Goal: Task Accomplishment & Management: Manage account settings

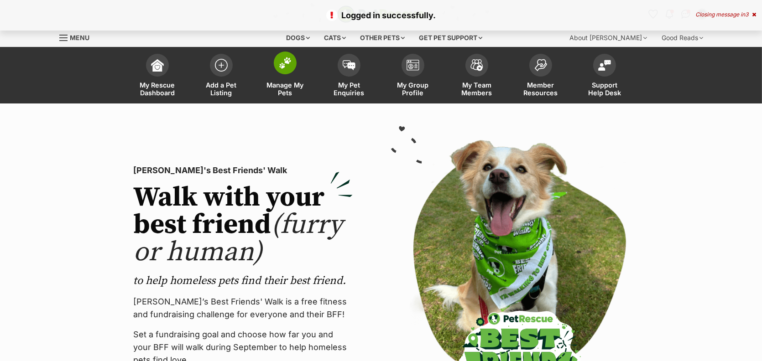
drag, startPoint x: 0, startPoint y: 0, endPoint x: 282, endPoint y: 129, distance: 310.5
click at [282, 97] on span "Manage My Pets" at bounding box center [285, 89] width 41 height 16
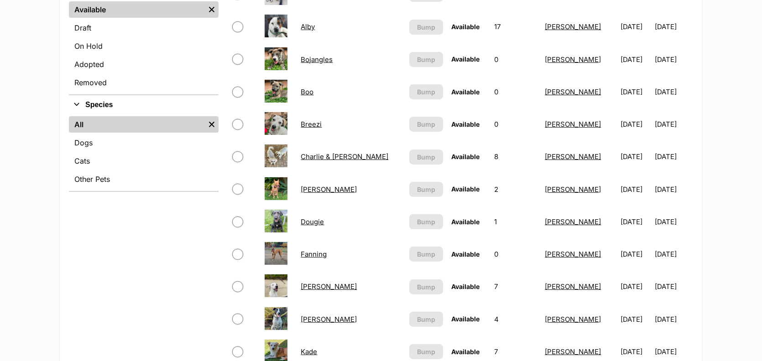
scroll to position [352, 0]
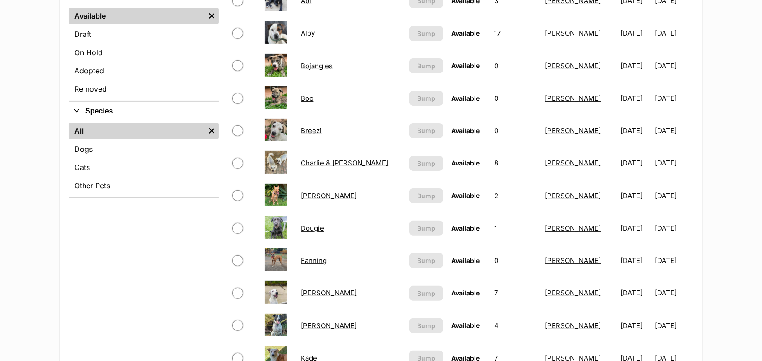
click at [311, 70] on link "Bojangles" at bounding box center [317, 66] width 32 height 9
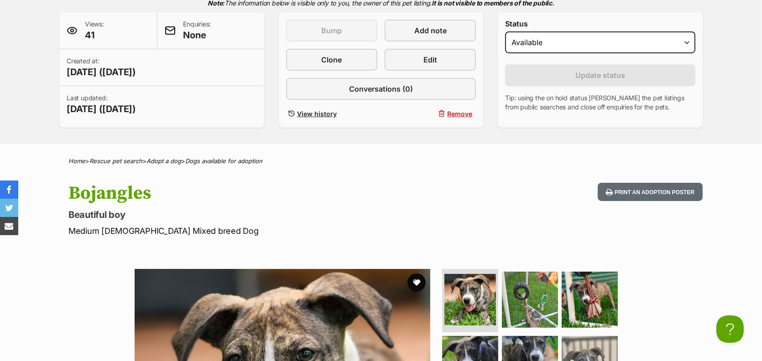
scroll to position [224, 0]
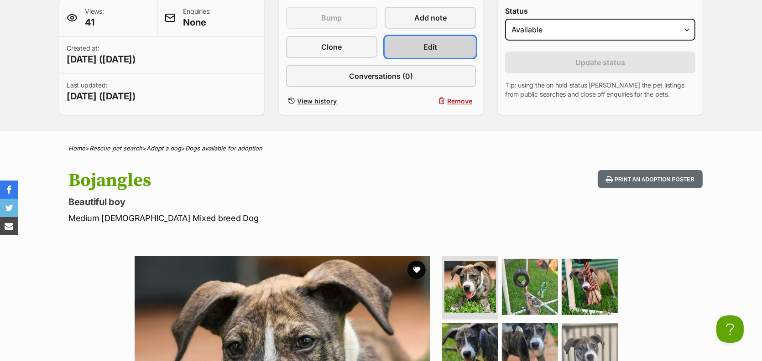
click at [426, 52] on span "Edit" at bounding box center [430, 47] width 14 height 11
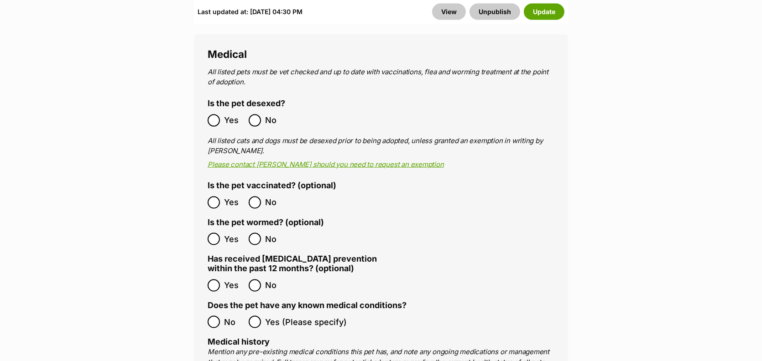
scroll to position [1701, 0]
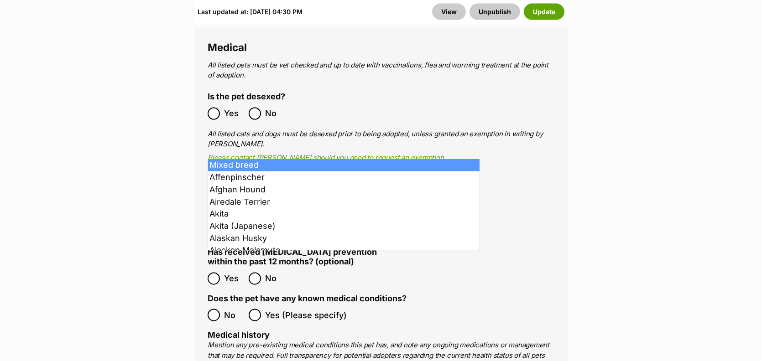
select select
type input "Mixed breed"
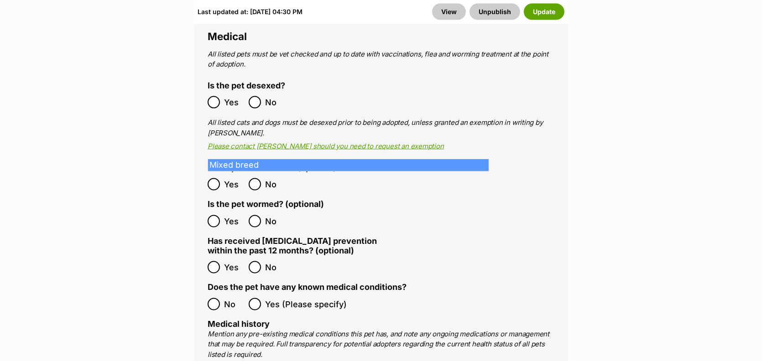
drag, startPoint x: 270, startPoint y: 150, endPoint x: 187, endPoint y: 143, distance: 83.8
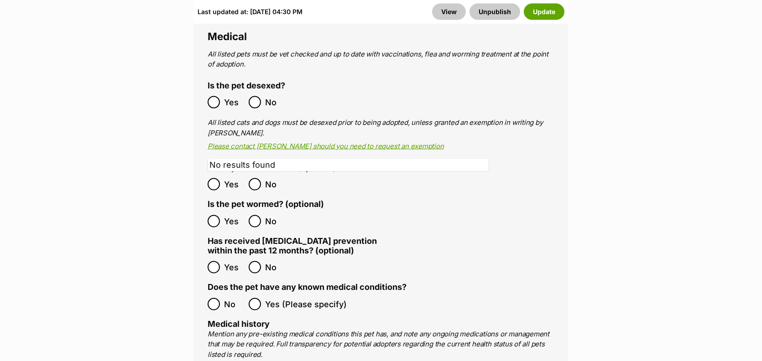
type input "Staffy"
checkbox input "true"
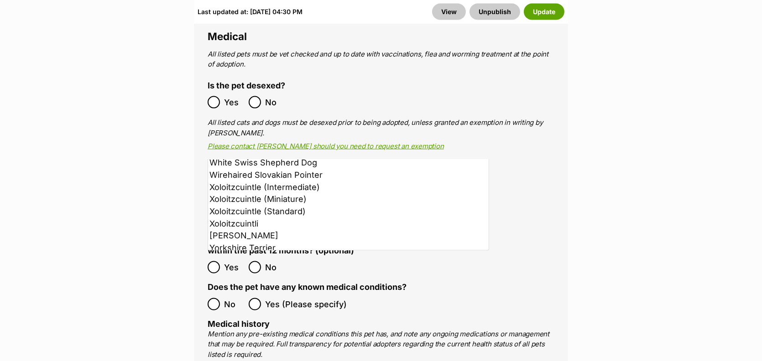
scroll to position [944, 0]
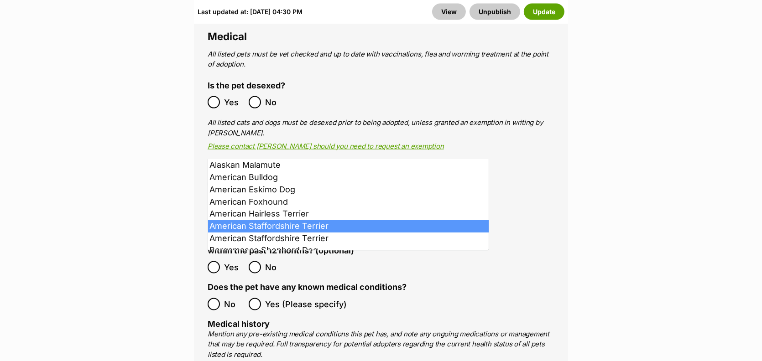
type input "am"
select select "9"
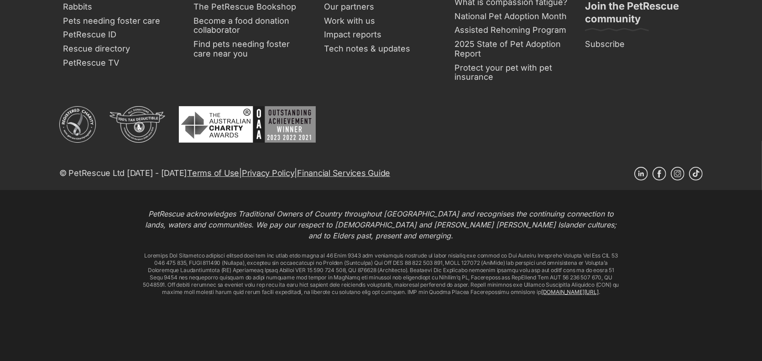
scroll to position [5230, 0]
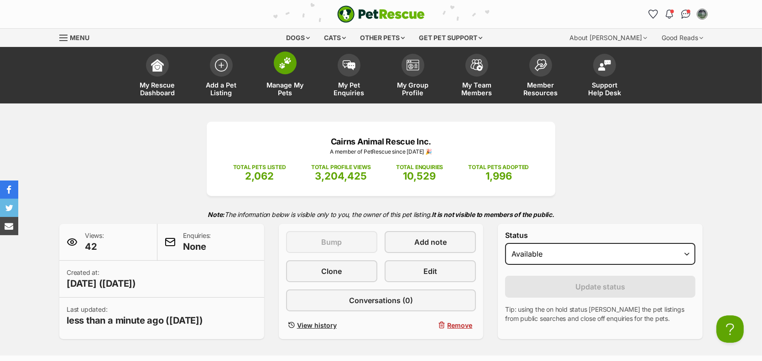
click at [287, 97] on span "Manage My Pets" at bounding box center [285, 89] width 41 height 16
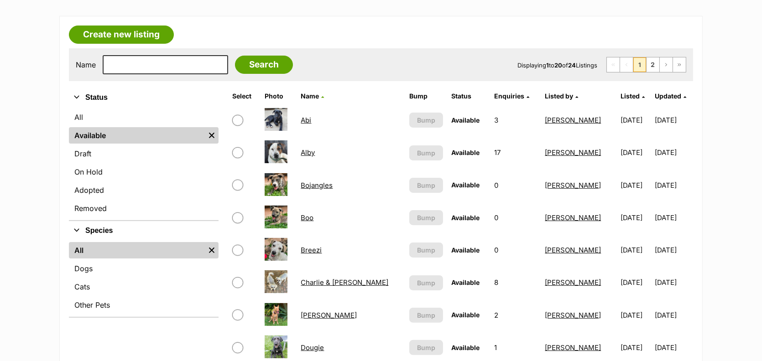
scroll to position [289, 0]
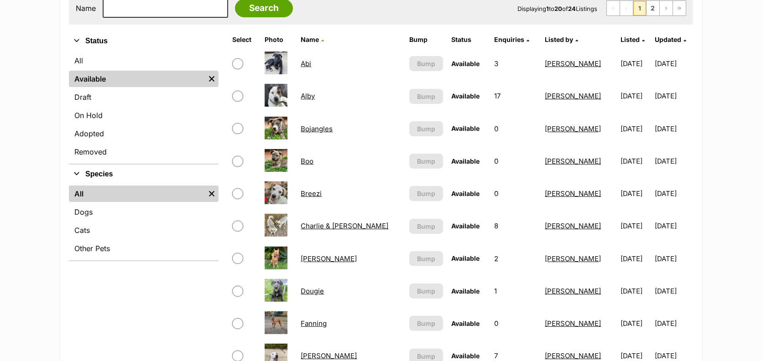
click at [303, 166] on link "Boo" at bounding box center [307, 161] width 13 height 9
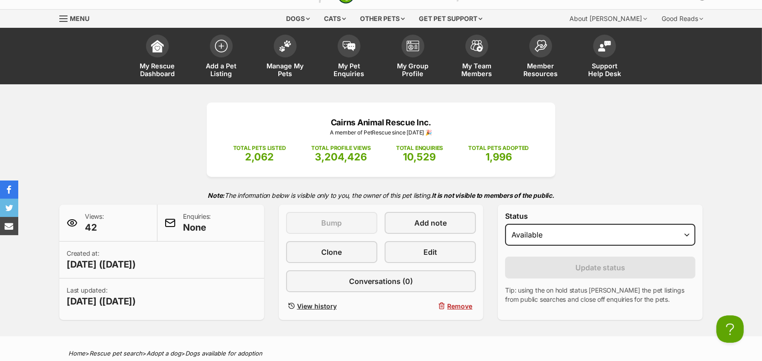
scroll to position [96, 0]
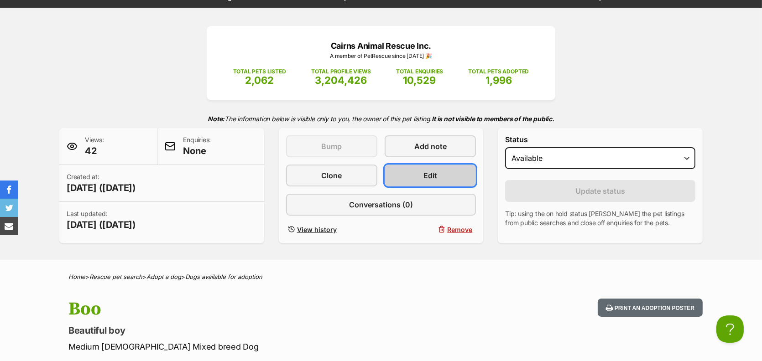
click at [443, 187] on link "Edit" at bounding box center [430, 176] width 91 height 22
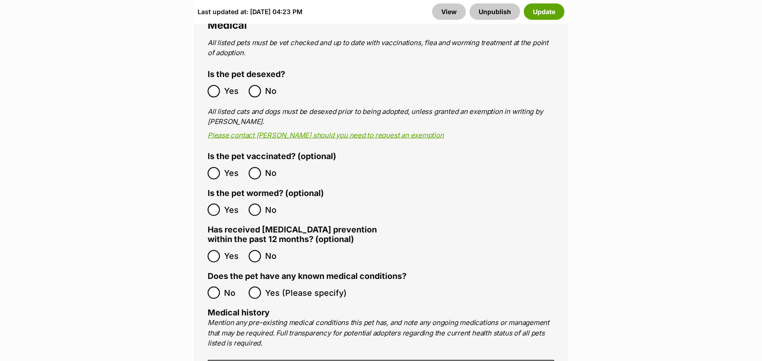
scroll to position [1744, 0]
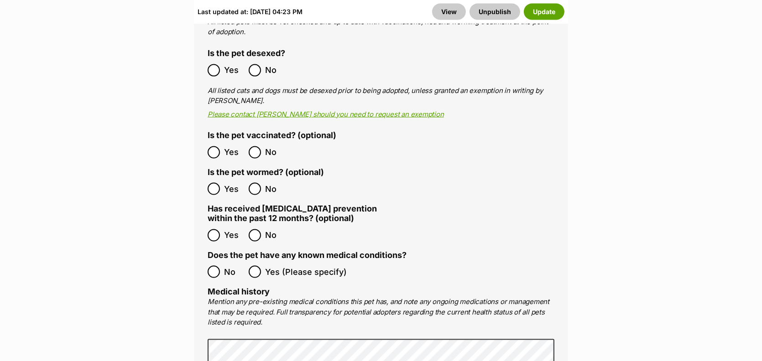
drag, startPoint x: 295, startPoint y: 83, endPoint x: 192, endPoint y: 84, distance: 103.1
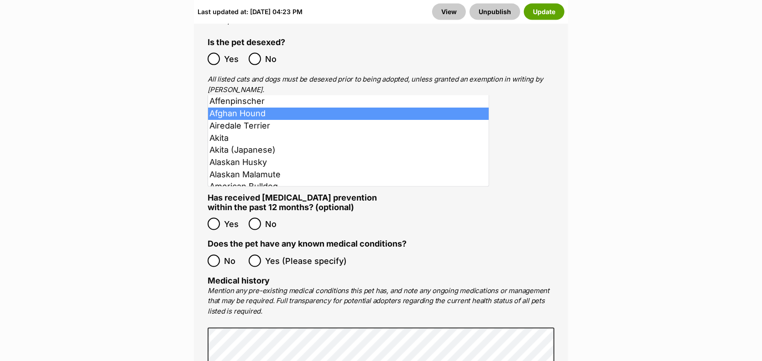
scroll to position [79, 0]
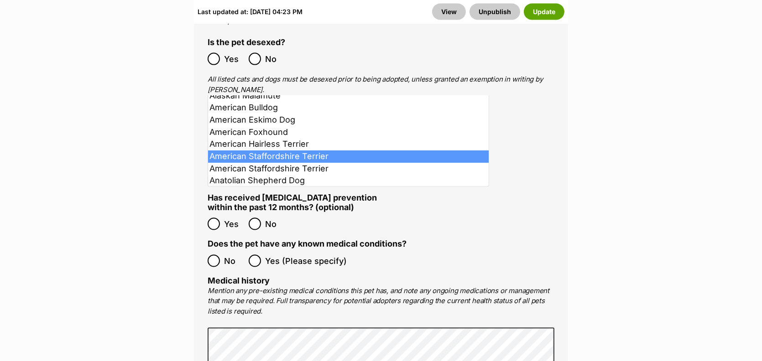
drag, startPoint x: 294, startPoint y: 158, endPoint x: 373, endPoint y: 156, distance: 78.9
select select "9"
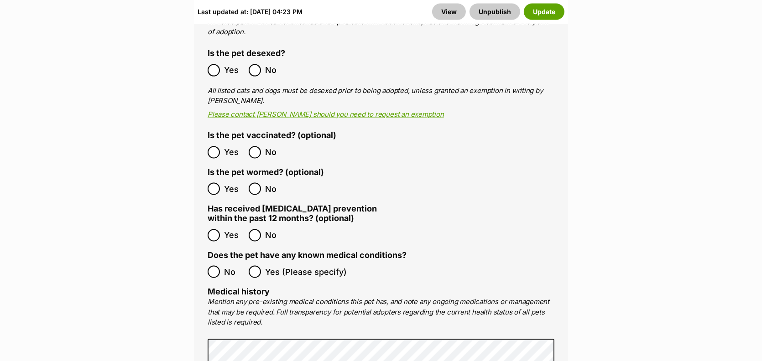
checkbox input "true"
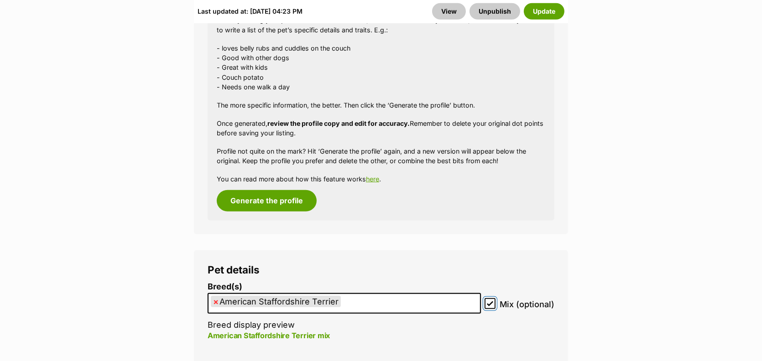
scroll to position [970, 0]
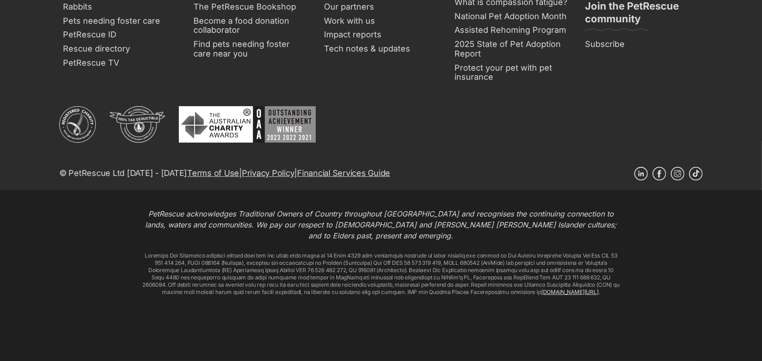
scroll to position [5133, 0]
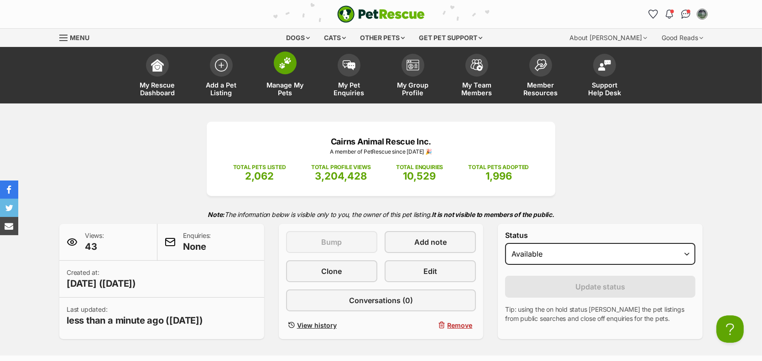
click at [272, 97] on span "Manage My Pets" at bounding box center [285, 89] width 41 height 16
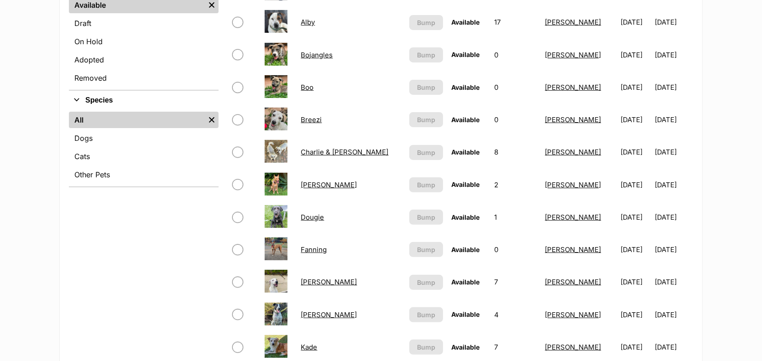
scroll to position [378, 0]
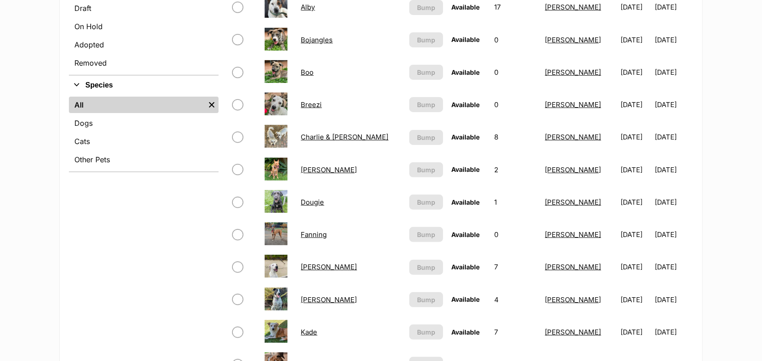
click at [316, 44] on link "Bojangles" at bounding box center [317, 40] width 32 height 9
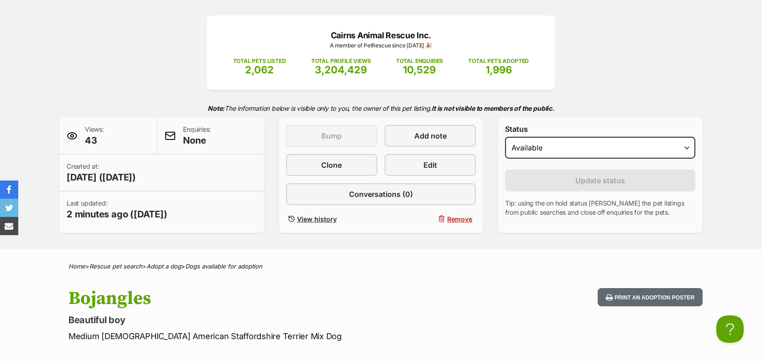
scroll to position [219, 0]
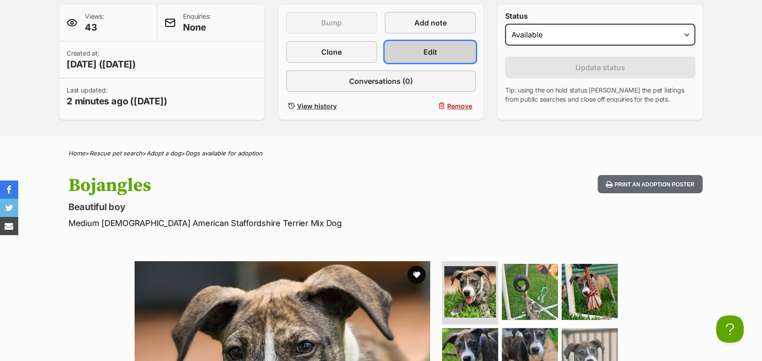
click at [430, 57] on span "Edit" at bounding box center [430, 52] width 14 height 11
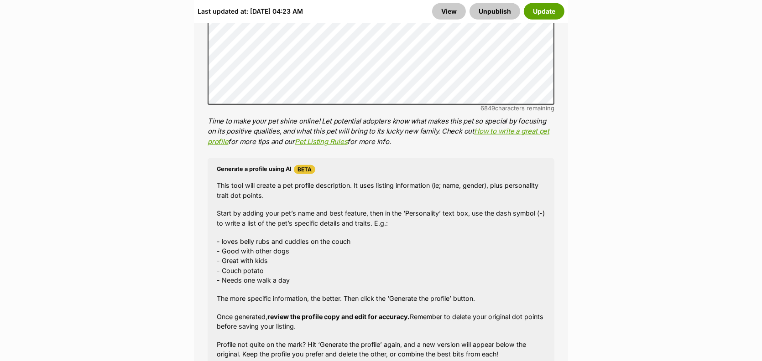
scroll to position [882, 0]
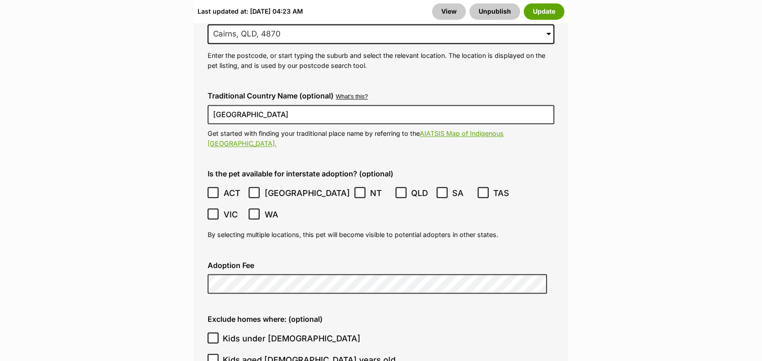
scroll to position [2195, 0]
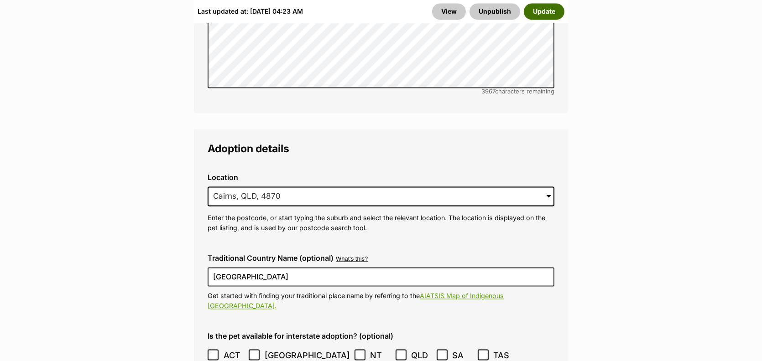
click at [524, 20] on button "Update" at bounding box center [544, 11] width 41 height 16
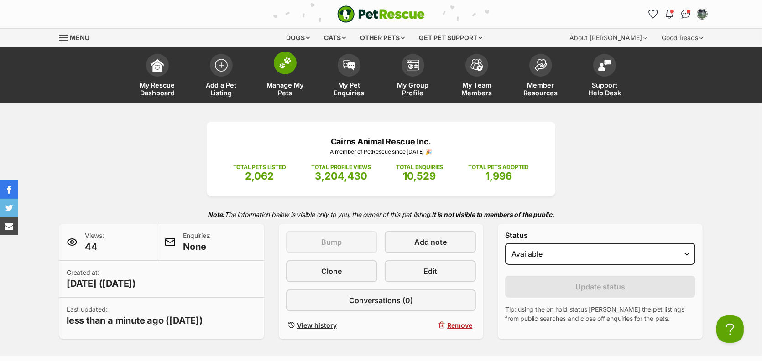
click at [277, 97] on span "Manage My Pets" at bounding box center [285, 89] width 41 height 16
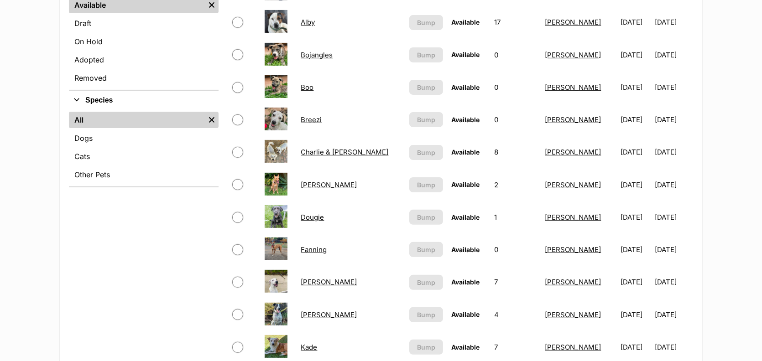
scroll to position [371, 0]
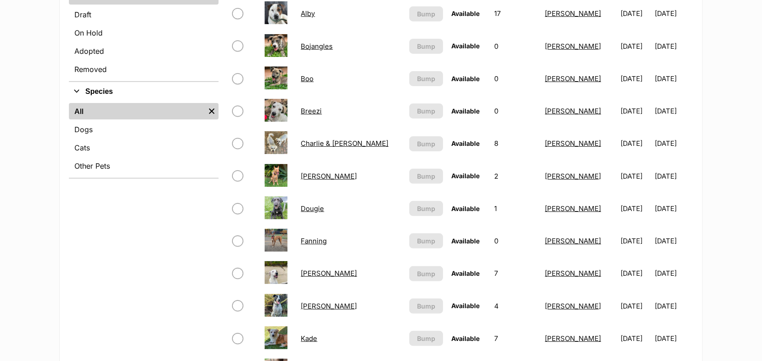
click at [319, 115] on link "Breezi" at bounding box center [311, 111] width 21 height 9
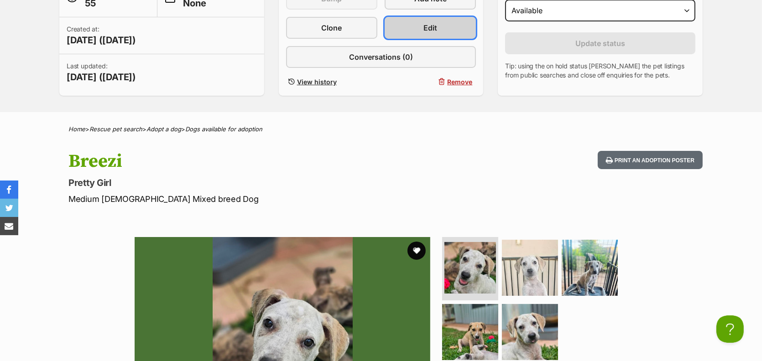
click at [410, 39] on link "Edit" at bounding box center [430, 28] width 91 height 22
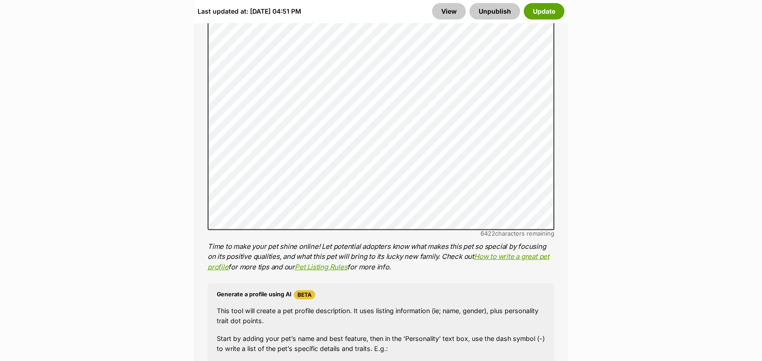
scroll to position [804, 0]
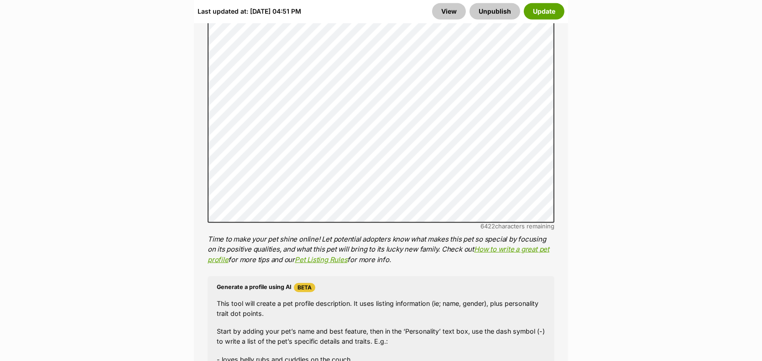
drag, startPoint x: 0, startPoint y: 0, endPoint x: 766, endPoint y: 69, distance: 769.5
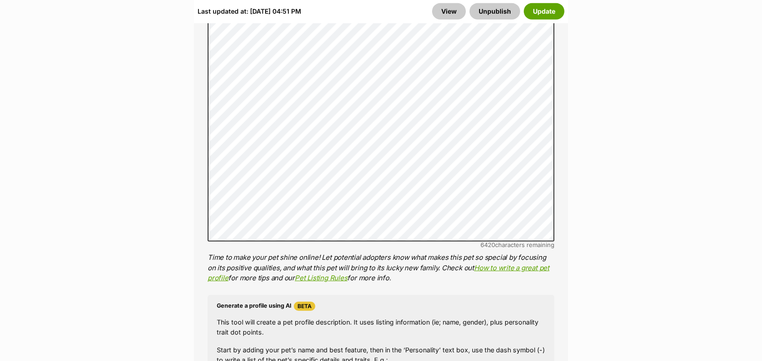
drag, startPoint x: 602, startPoint y: 202, endPoint x: 607, endPoint y: 200, distance: 5.2
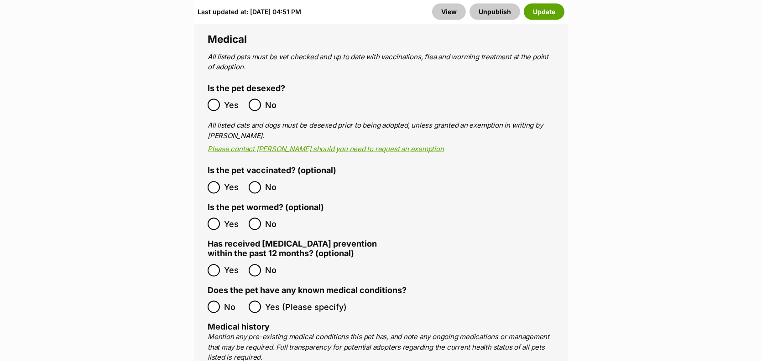
scroll to position [1789, 0]
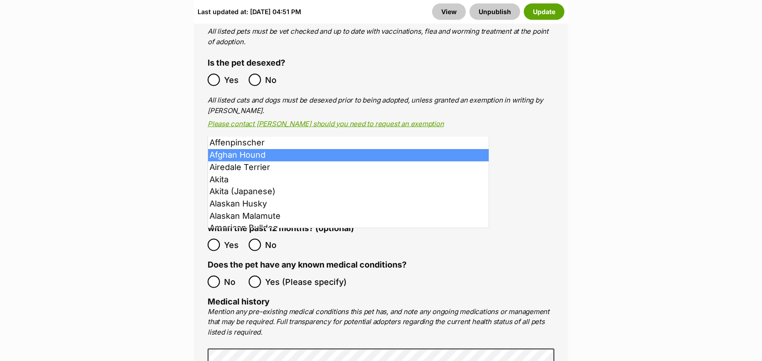
scroll to position [120, 0]
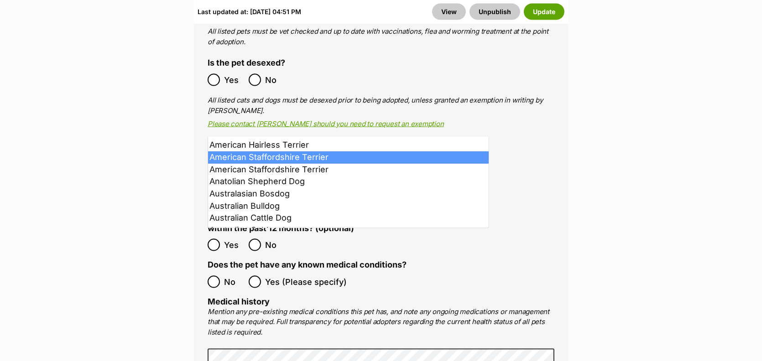
drag, startPoint x: 329, startPoint y: 160, endPoint x: 515, endPoint y: 118, distance: 189.9
select select "9"
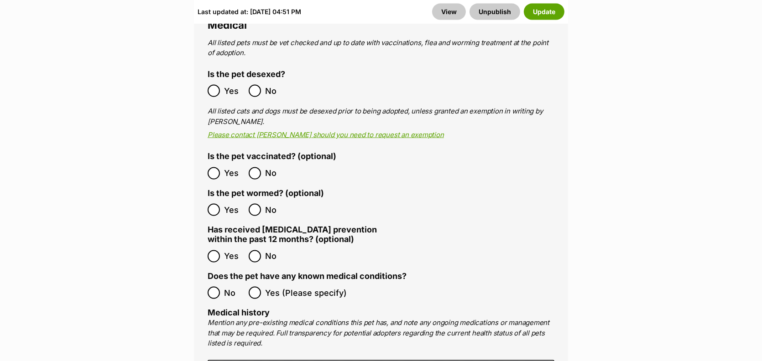
checkbox input "true"
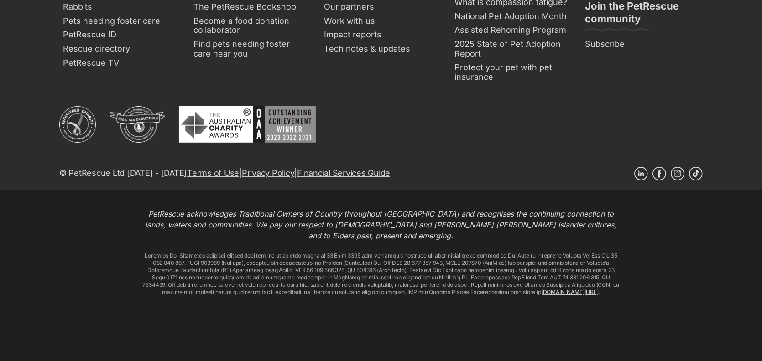
scroll to position [5308, 0]
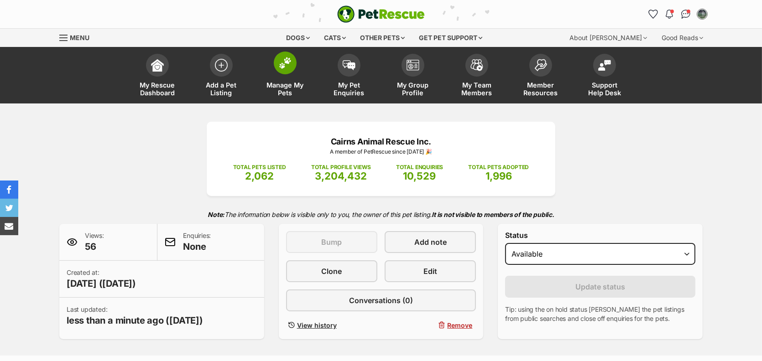
click at [269, 97] on span "Manage My Pets" at bounding box center [285, 89] width 41 height 16
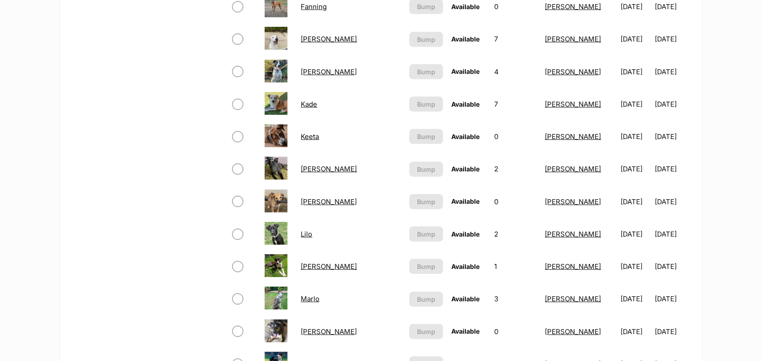
scroll to position [623, 0]
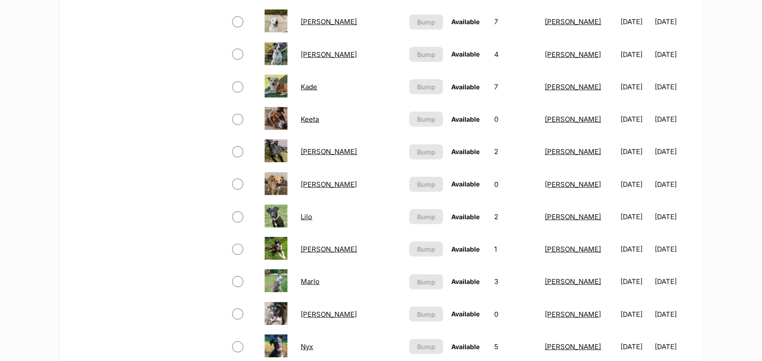
click at [761, 151] on html "Skip to main content Log in to favourite this pet Log in Or sign up Search PetR…" at bounding box center [381, 178] width 762 height 1603
click at [314, 124] on link "Keeta" at bounding box center [310, 119] width 18 height 9
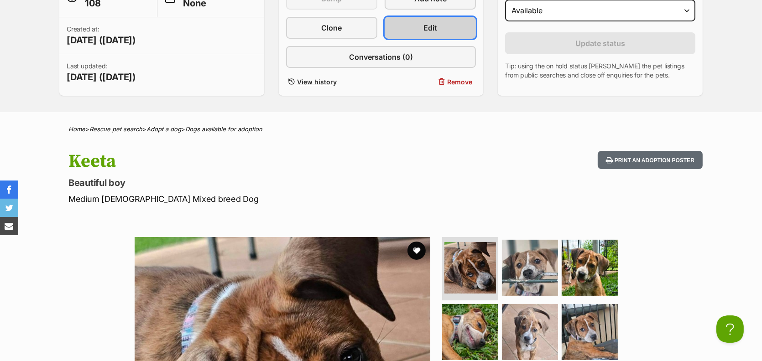
click at [435, 33] on span "Edit" at bounding box center [430, 27] width 14 height 11
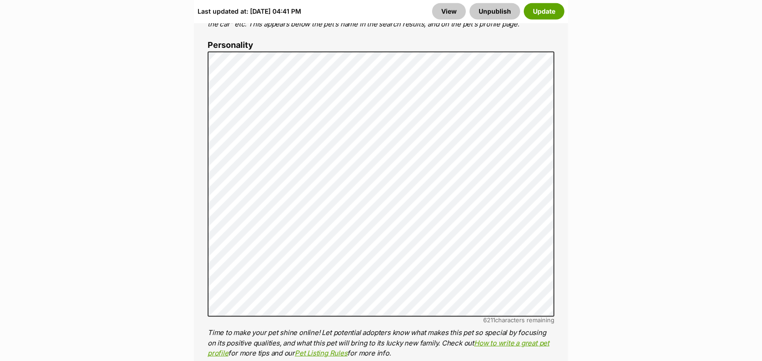
scroll to position [913, 0]
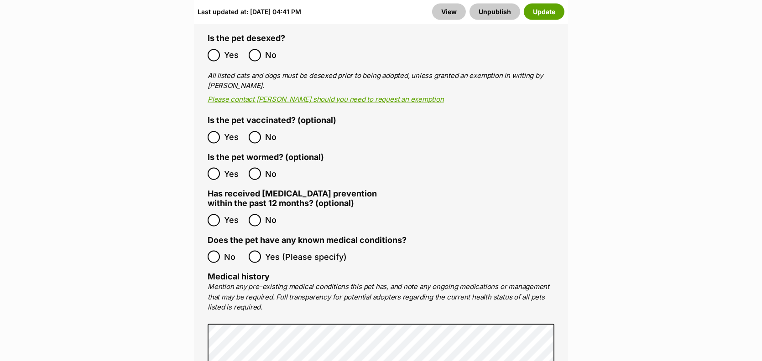
scroll to position [1865, 0]
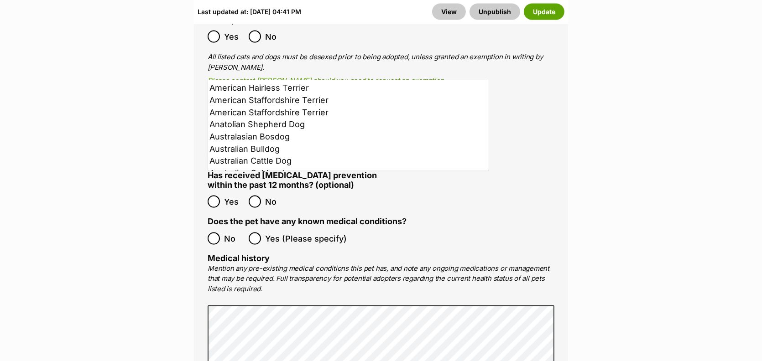
scroll to position [140, 0]
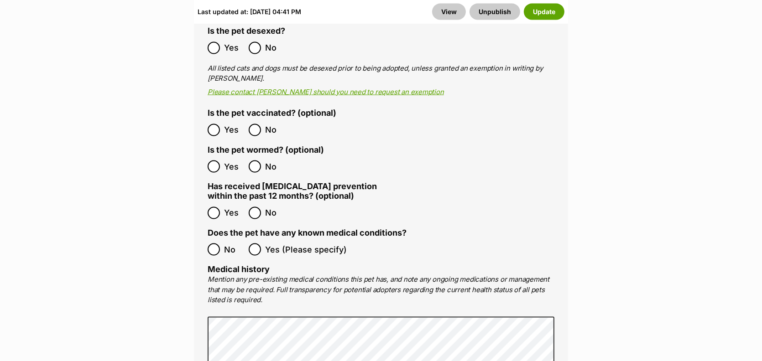
select select "431"
checkbox input "true"
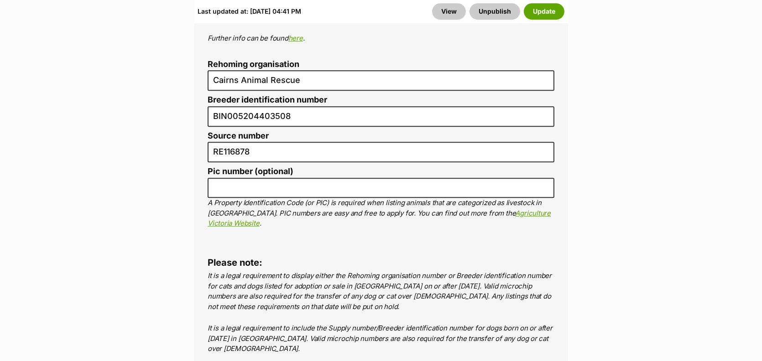
scroll to position [3446, 0]
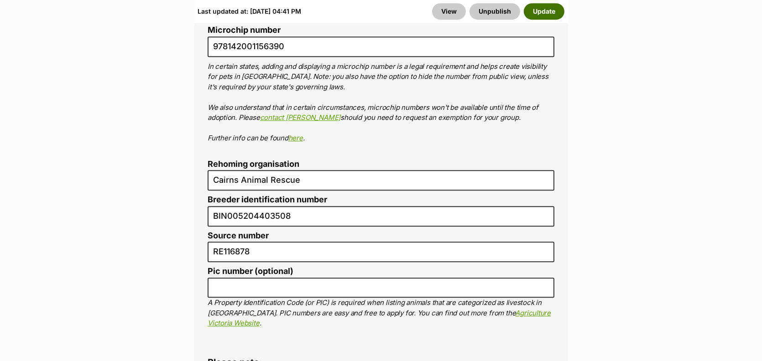
click at [524, 20] on button "Update" at bounding box center [544, 11] width 41 height 16
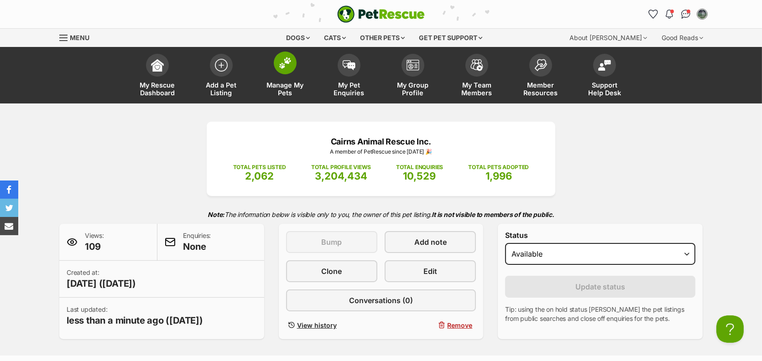
click at [279, 97] on span "Manage My Pets" at bounding box center [285, 89] width 41 height 16
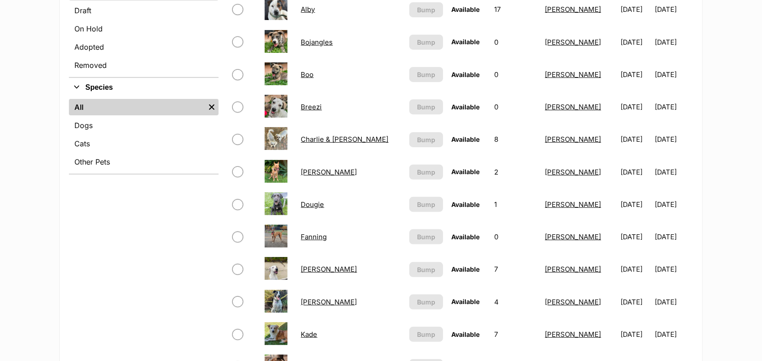
scroll to position [291, 0]
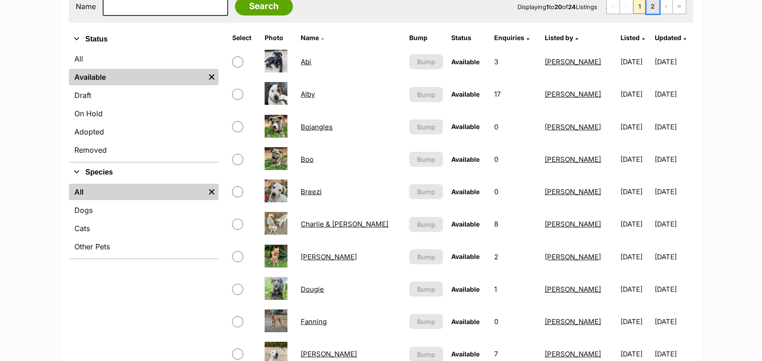
click at [646, 14] on link "2" at bounding box center [652, 6] width 13 height 15
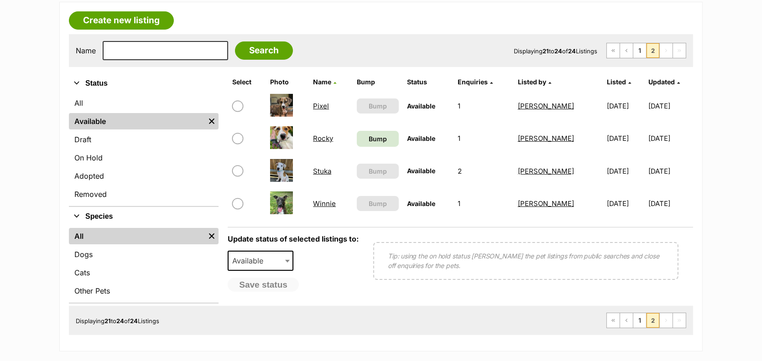
scroll to position [271, 0]
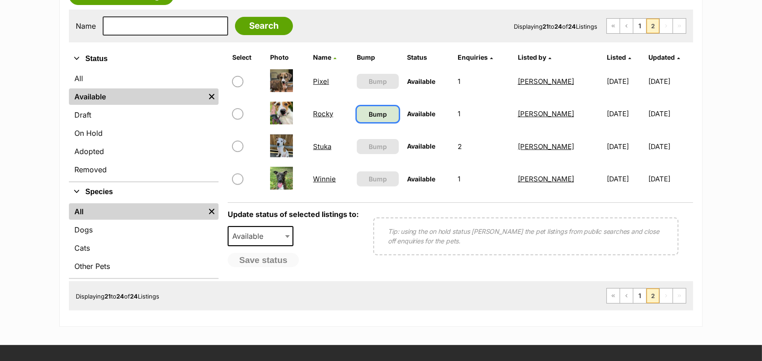
click at [369, 119] on span "Bump" at bounding box center [378, 114] width 18 height 10
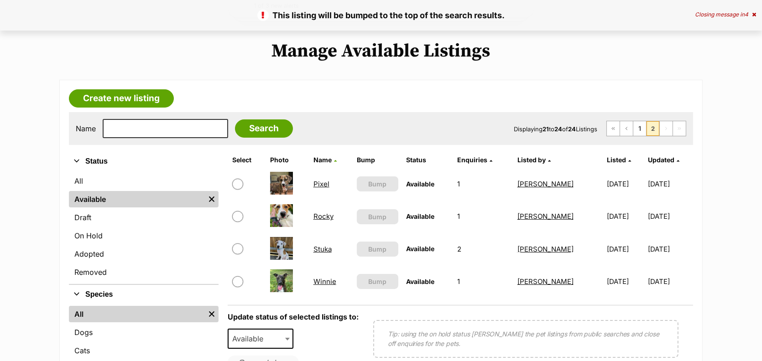
scroll to position [260, 0]
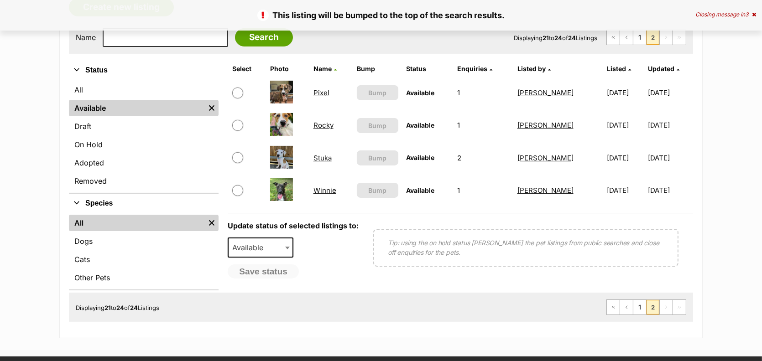
click at [313, 97] on link "Pixel" at bounding box center [321, 92] width 16 height 9
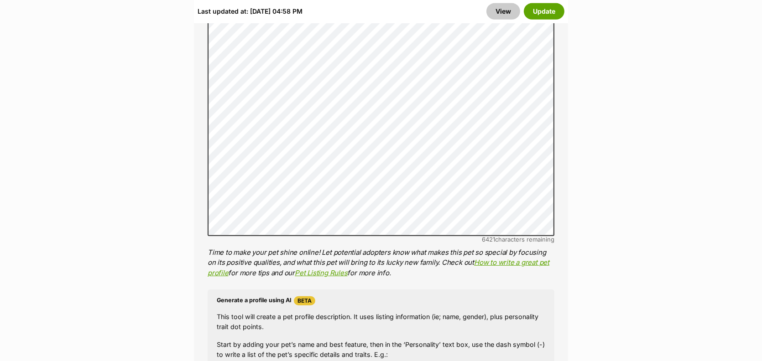
scroll to position [840, 0]
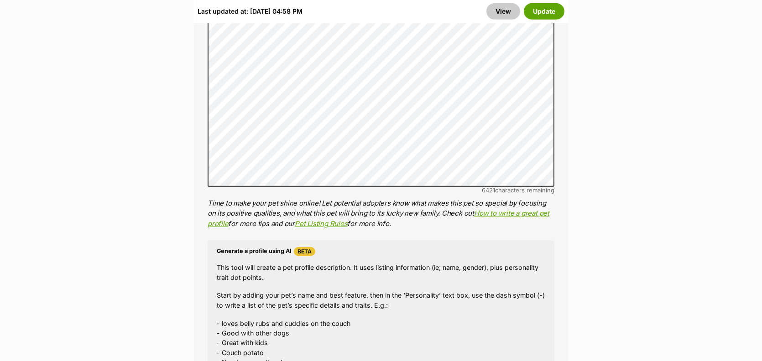
drag, startPoint x: 768, startPoint y: 23, endPoint x: 768, endPoint y: 71, distance: 47.9
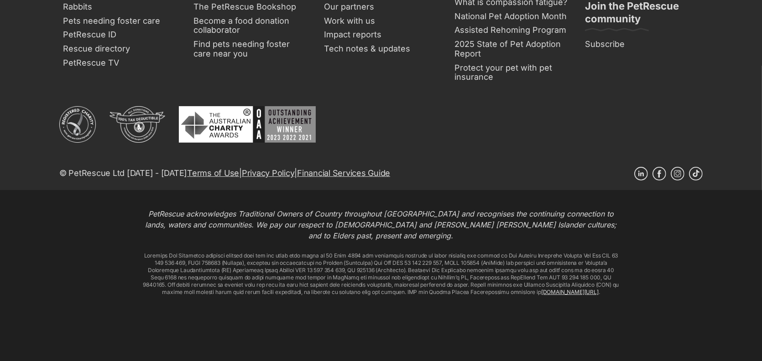
scroll to position [5275, 0]
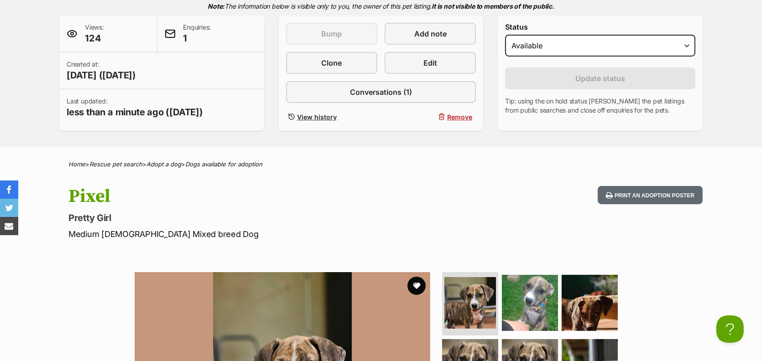
scroll to position [264, 0]
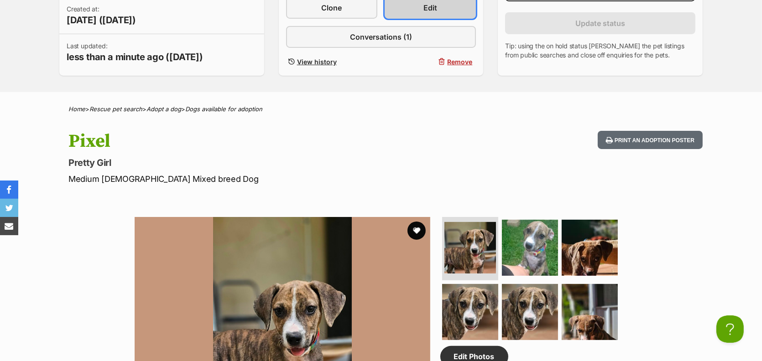
click at [437, 13] on span "Edit" at bounding box center [430, 7] width 14 height 11
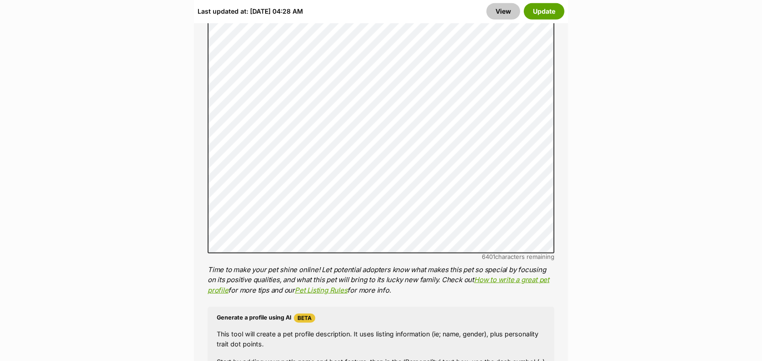
scroll to position [837, 0]
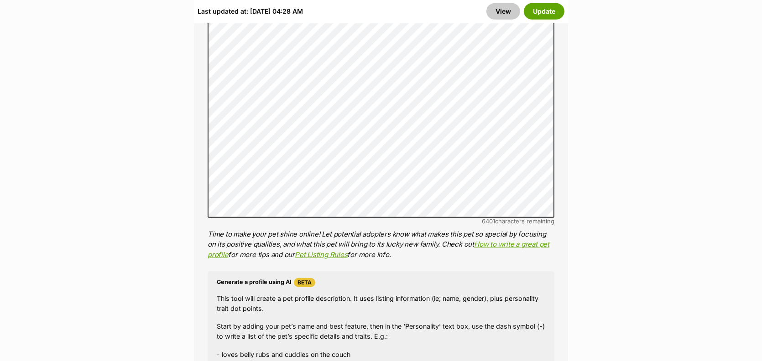
drag, startPoint x: 765, startPoint y: 16, endPoint x: 763, endPoint y: 62, distance: 47.0
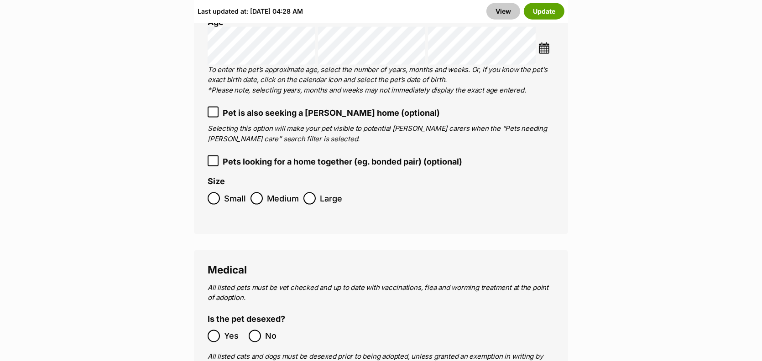
scroll to position [1681, 0]
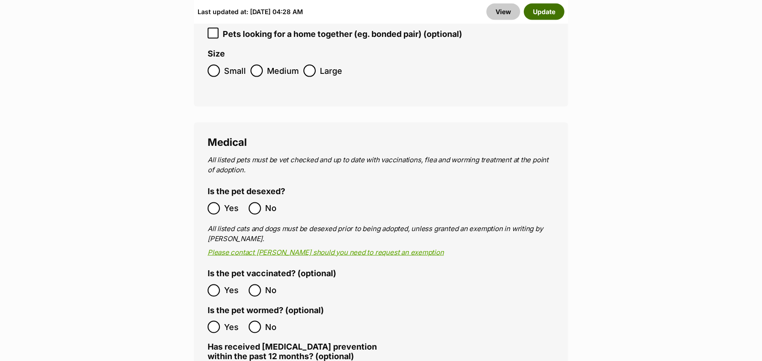
click at [535, 18] on button "Update" at bounding box center [544, 11] width 41 height 16
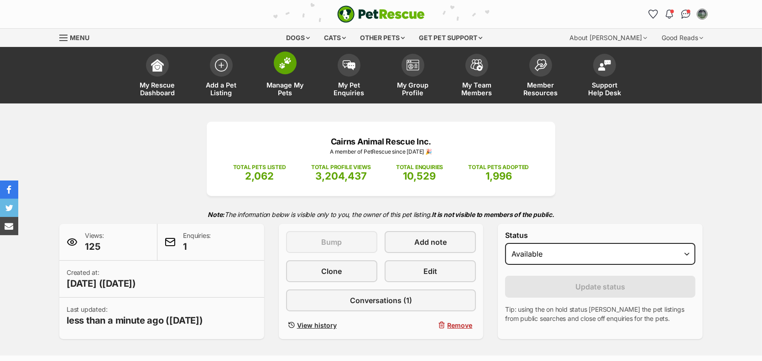
click at [275, 97] on span "Manage My Pets" at bounding box center [285, 89] width 41 height 16
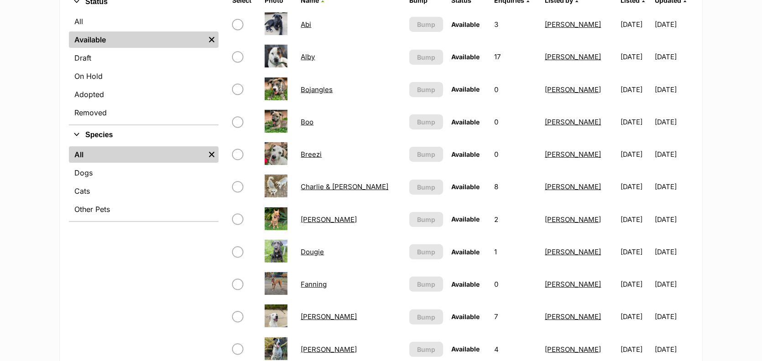
click at [326, 94] on link "Bojangles" at bounding box center [317, 89] width 32 height 9
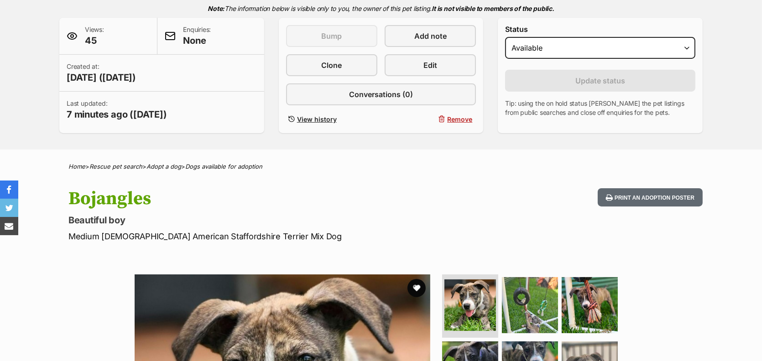
scroll to position [223, 0]
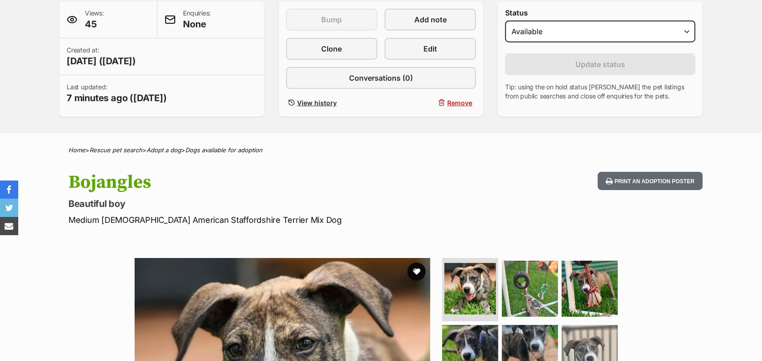
drag, startPoint x: 768, startPoint y: 31, endPoint x: 768, endPoint y: 58, distance: 27.8
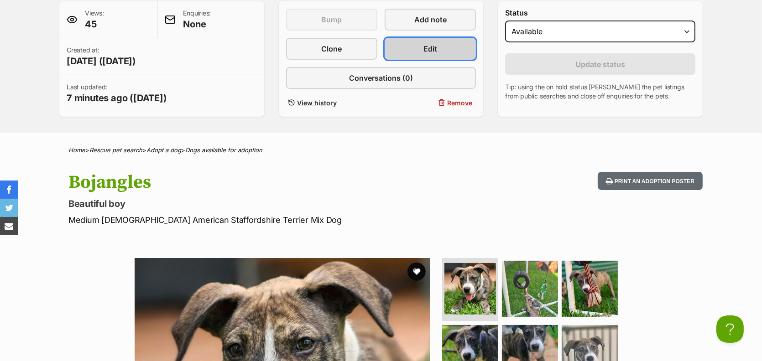
scroll to position [0, 0]
click at [437, 54] on span "Edit" at bounding box center [430, 48] width 14 height 11
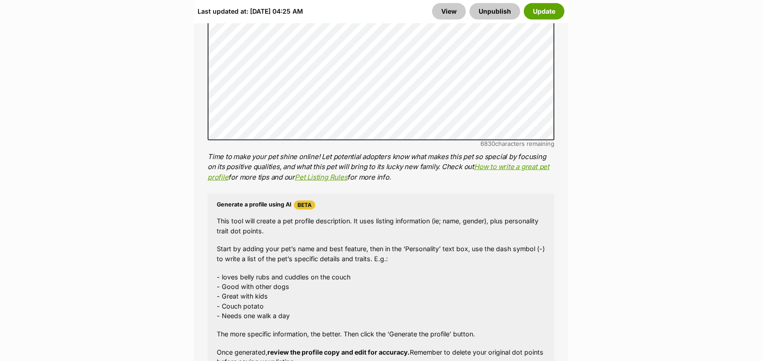
scroll to position [875, 0]
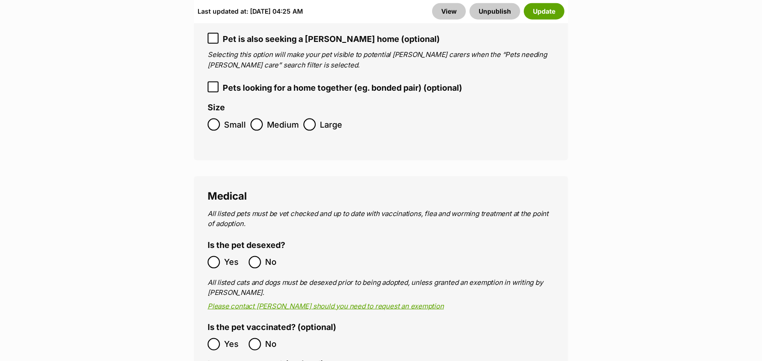
scroll to position [1573, 0]
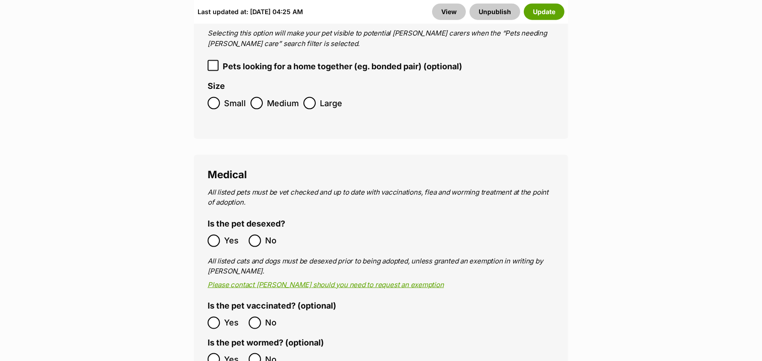
select select
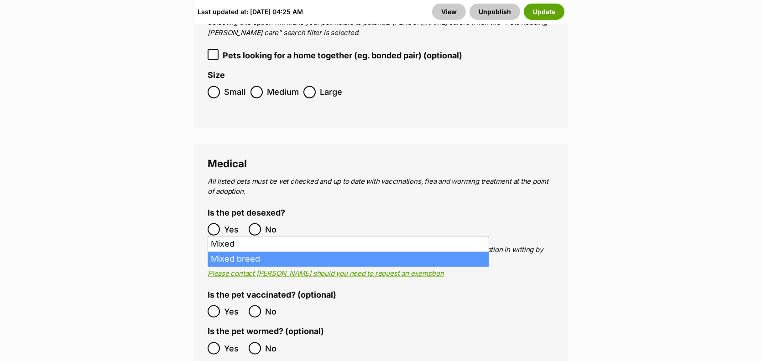
type input "mix"
select select "252261"
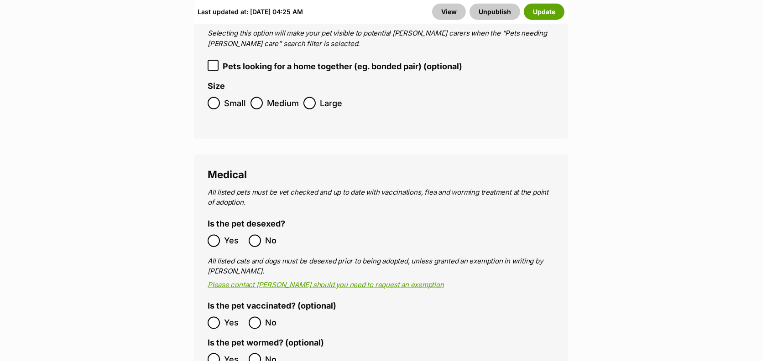
click at [524, 20] on button "Update" at bounding box center [544, 11] width 41 height 16
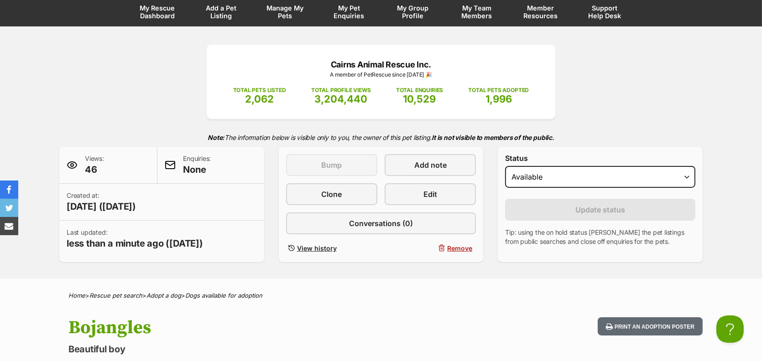
click at [279, 20] on span "Manage My Pets" at bounding box center [285, 12] width 41 height 16
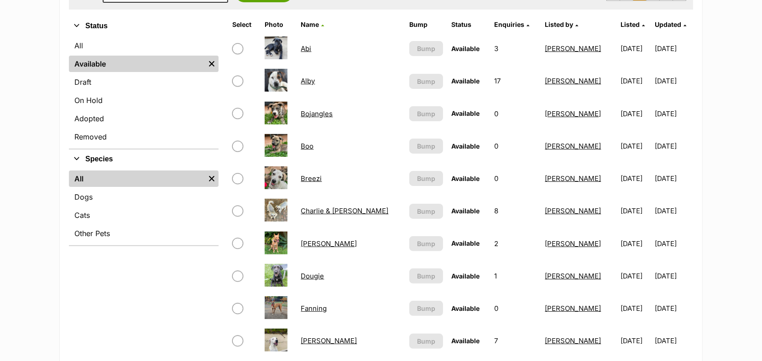
scroll to position [338, 0]
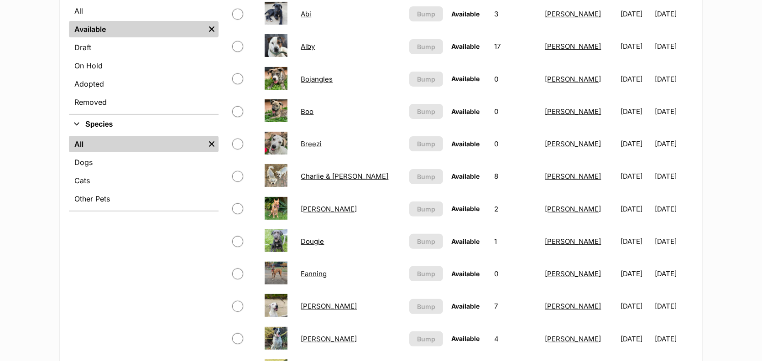
click at [312, 83] on link "Bojangles" at bounding box center [317, 79] width 32 height 9
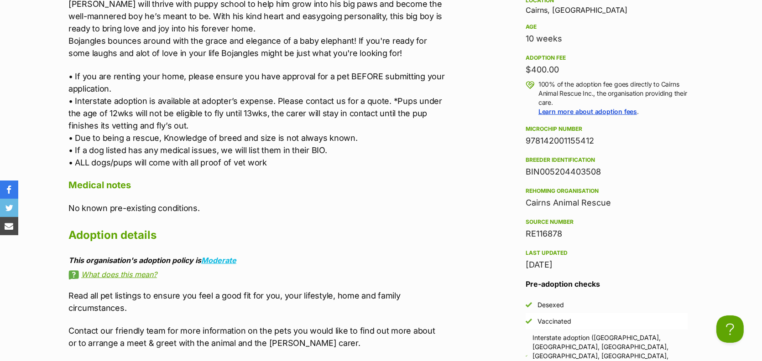
drag, startPoint x: 765, startPoint y: 36, endPoint x: 768, endPoint y: 149, distance: 113.2
click at [761, 149] on html "Skip to main content Log in to favourite this pet Log in Or sign up Search PetR…" at bounding box center [381, 254] width 762 height 2323
drag, startPoint x: 309, startPoint y: 125, endPoint x: 65, endPoint y: 123, distance: 244.5
click at [65, 123] on div "Upload Videos About Bojangles Mixed breed puppy sorry we have no idea of size w…" at bounding box center [252, 266] width 386 height 759
copy p "Mixed breed puppy sorry we have no idea of size when grown"
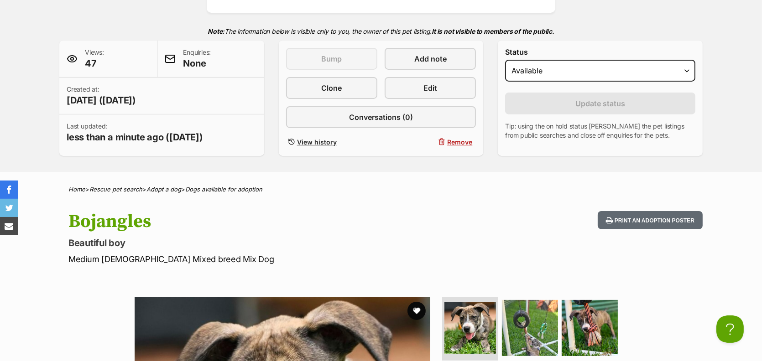
scroll to position [177, 0]
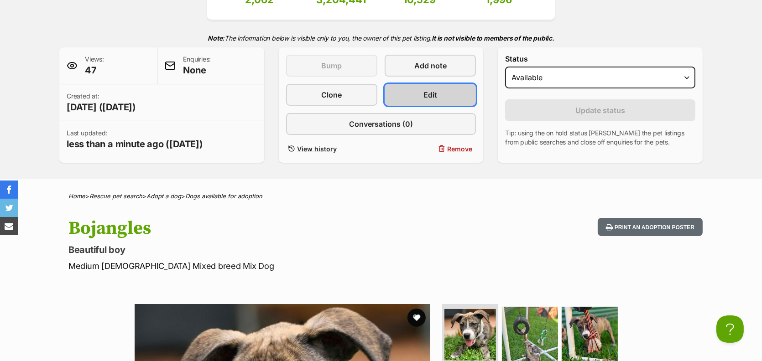
click at [435, 100] on span "Edit" at bounding box center [430, 94] width 14 height 11
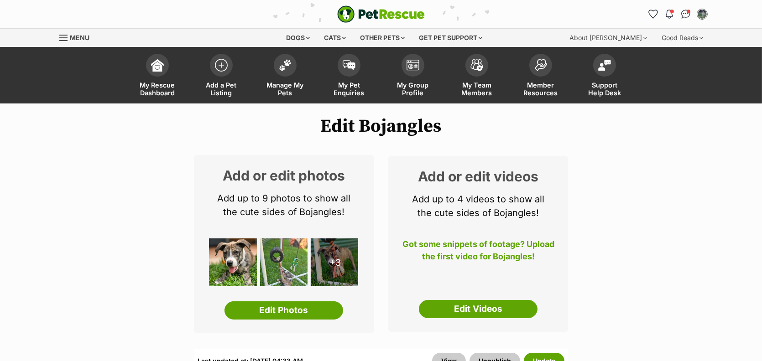
scroll to position [162, 0]
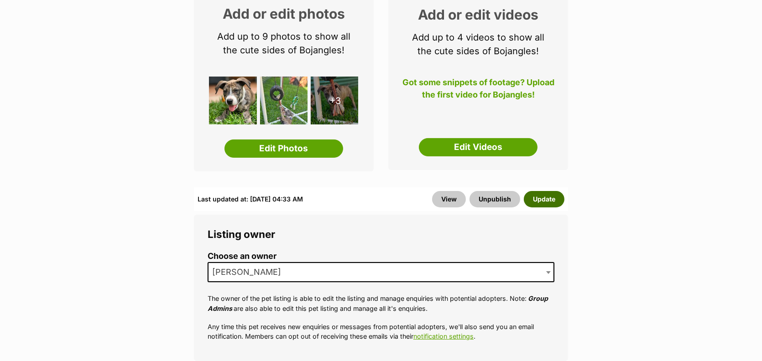
click at [524, 208] on button "Update" at bounding box center [544, 199] width 41 height 16
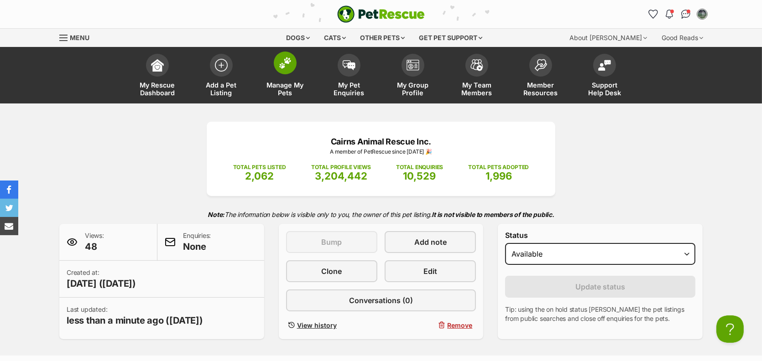
click at [275, 97] on span "Manage My Pets" at bounding box center [285, 89] width 41 height 16
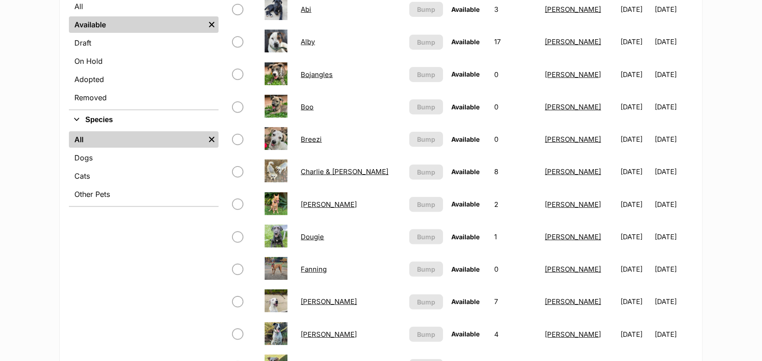
scroll to position [369, 0]
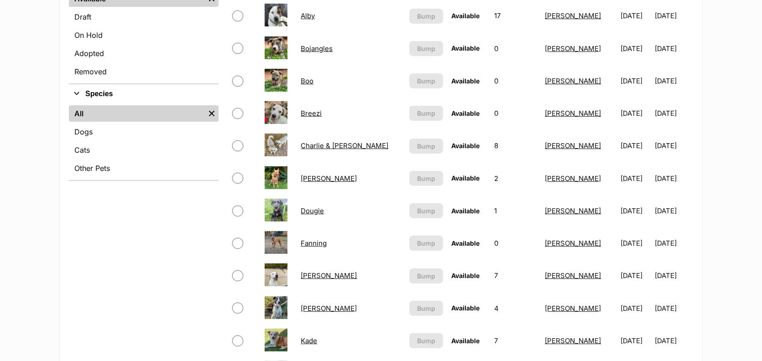
drag, startPoint x: 0, startPoint y: 0, endPoint x: 768, endPoint y: 100, distance: 774.2
click at [308, 85] on link "Boo" at bounding box center [307, 81] width 13 height 9
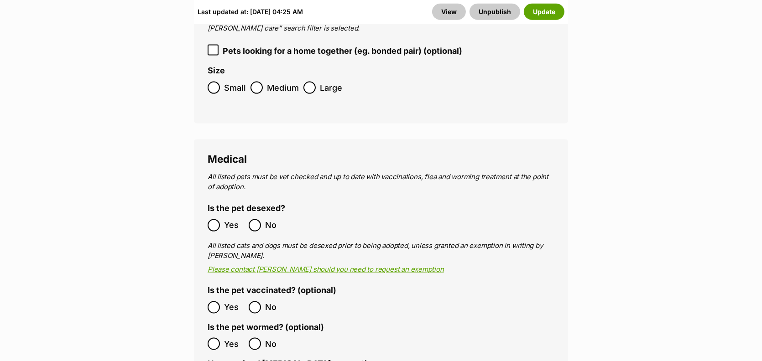
scroll to position [1596, 0]
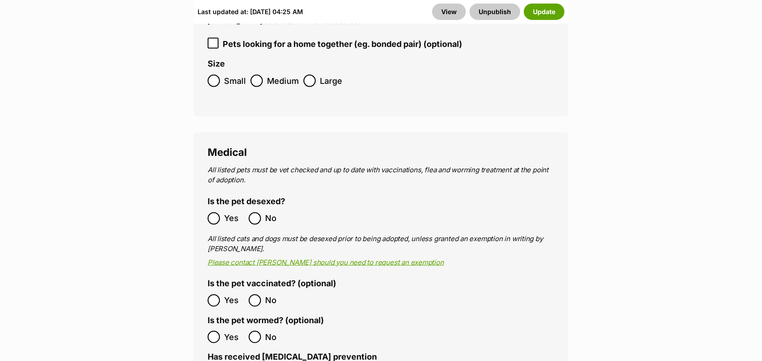
select select
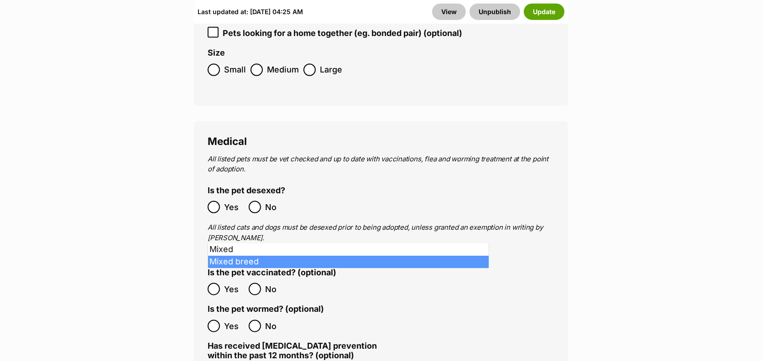
type input "mix"
select select "252261"
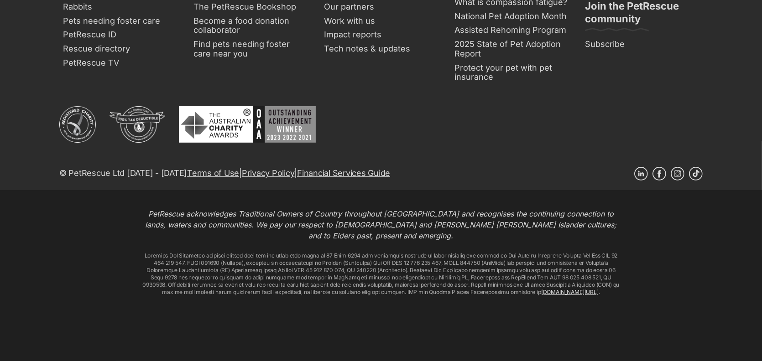
scroll to position [5281, 0]
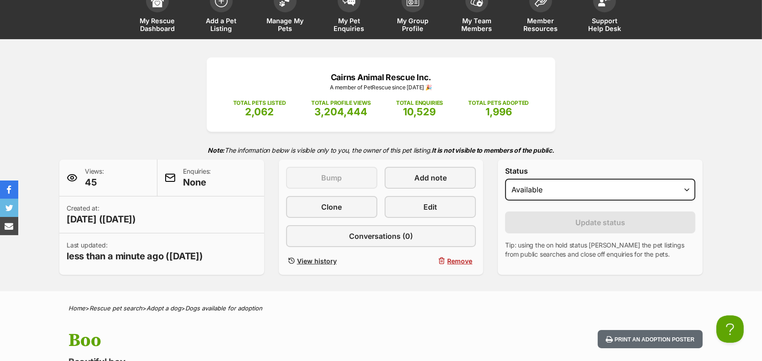
scroll to position [90, 0]
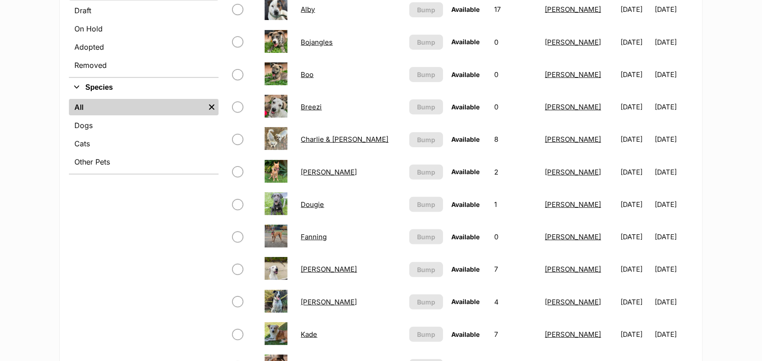
scroll to position [389, 0]
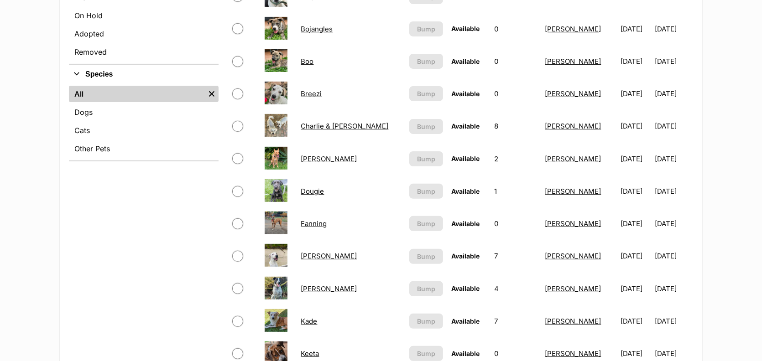
drag, startPoint x: 0, startPoint y: 0, endPoint x: 768, endPoint y: 120, distance: 777.1
click at [316, 98] on link "Breezi" at bounding box center [311, 93] width 21 height 9
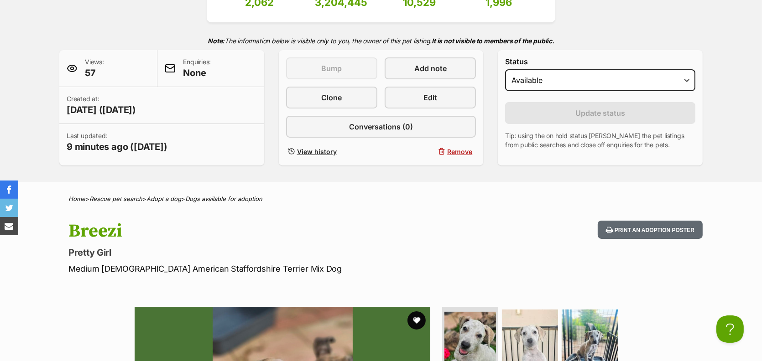
scroll to position [303, 0]
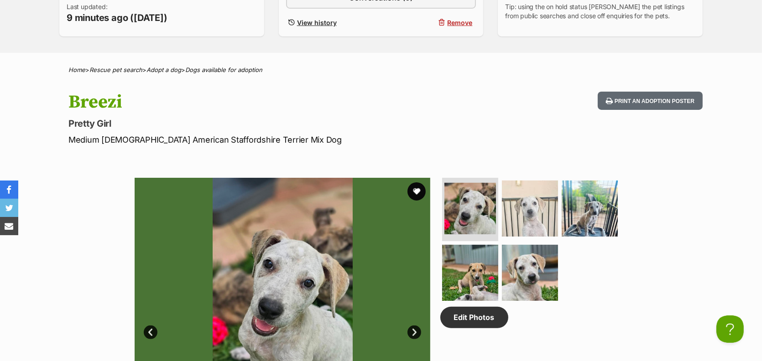
drag, startPoint x: 766, startPoint y: 43, endPoint x: 767, endPoint y: 81, distance: 37.9
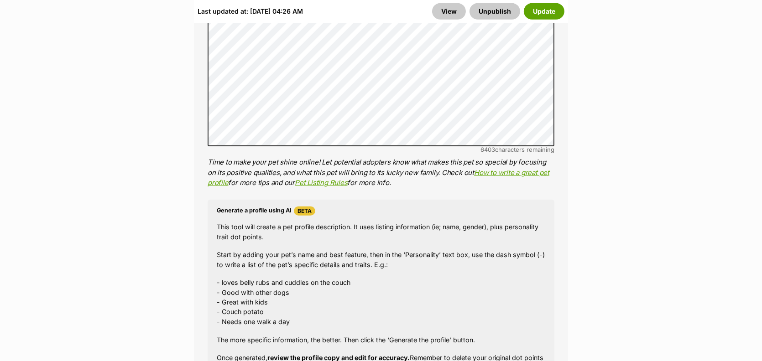
scroll to position [913, 0]
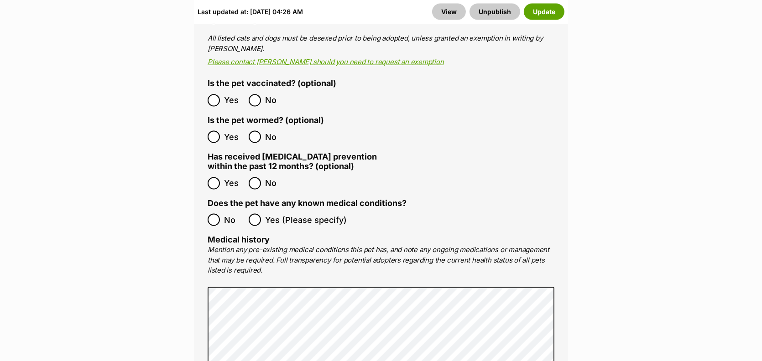
scroll to position [1769, 0]
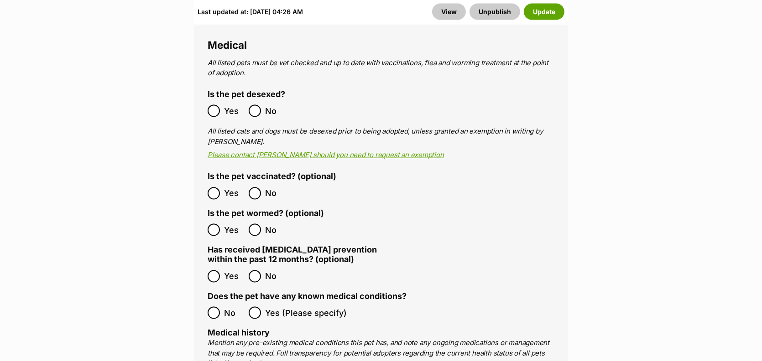
select select
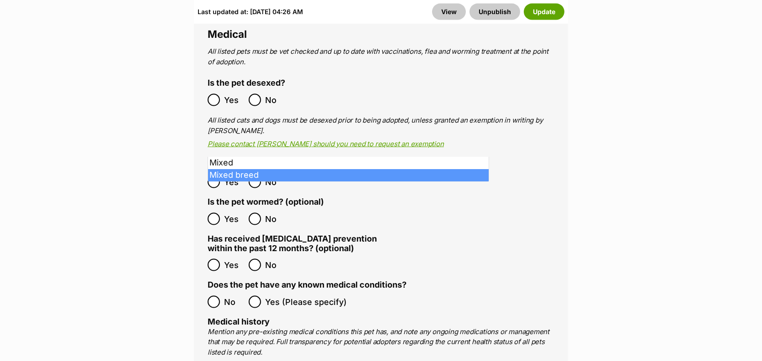
type input "mixe"
select select "252261"
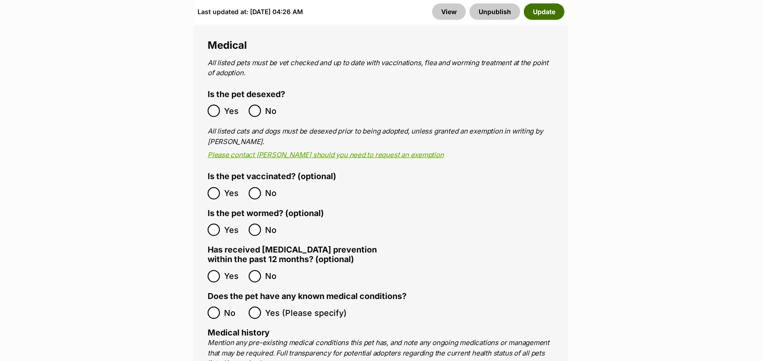
click at [524, 20] on button "Update" at bounding box center [544, 11] width 41 height 16
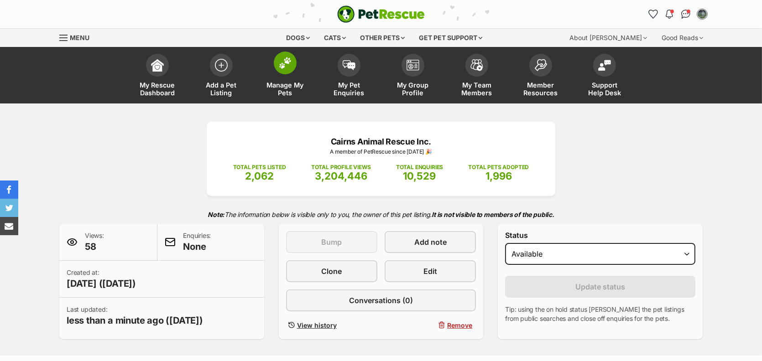
click at [285, 97] on span "Manage My Pets" at bounding box center [285, 89] width 41 height 16
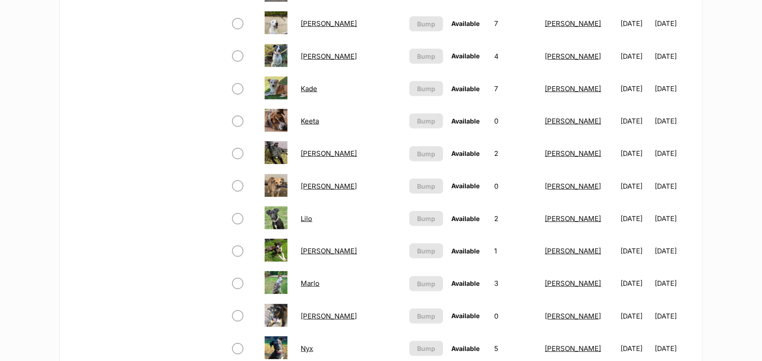
scroll to position [623, 0]
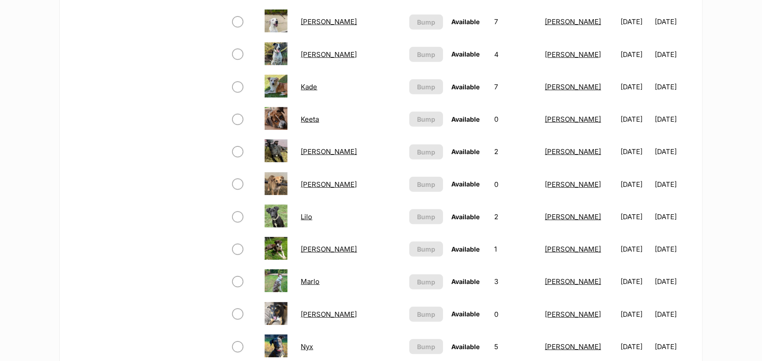
click at [321, 135] on td "Keeta" at bounding box center [351, 119] width 108 height 31
drag, startPoint x: 311, startPoint y: 212, endPoint x: 394, endPoint y: 205, distance: 83.3
click at [311, 124] on link "Keeta" at bounding box center [310, 119] width 18 height 9
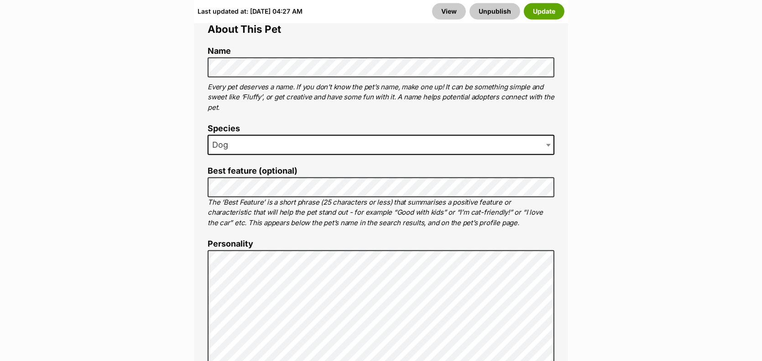
scroll to position [679, 0]
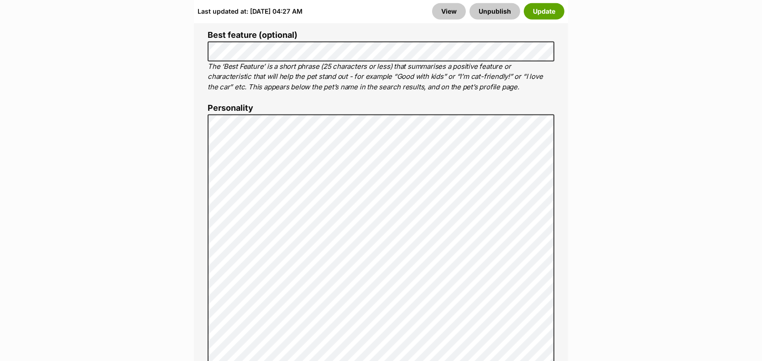
drag, startPoint x: 767, startPoint y: 14, endPoint x: 768, endPoint y: 52, distance: 38.3
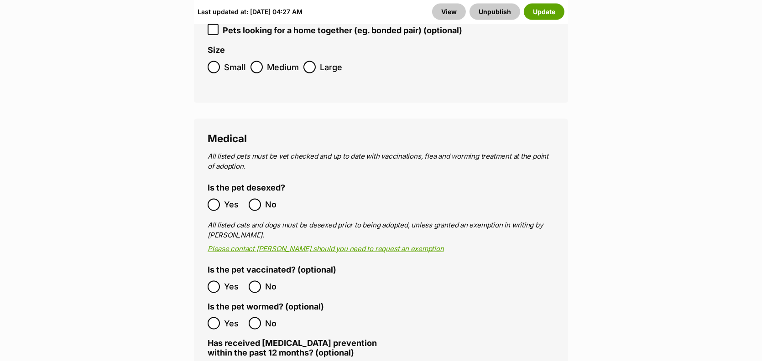
scroll to position [1724, 0]
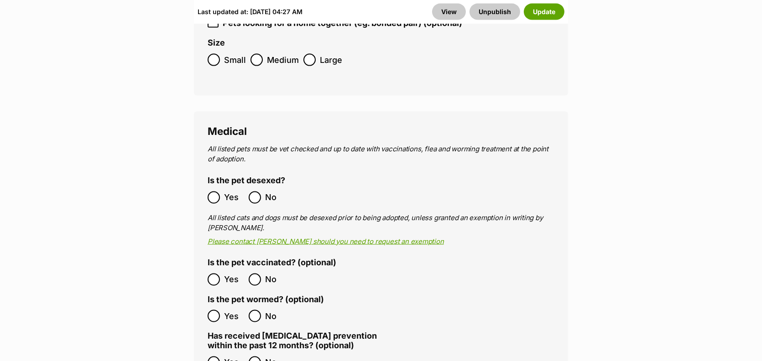
select select
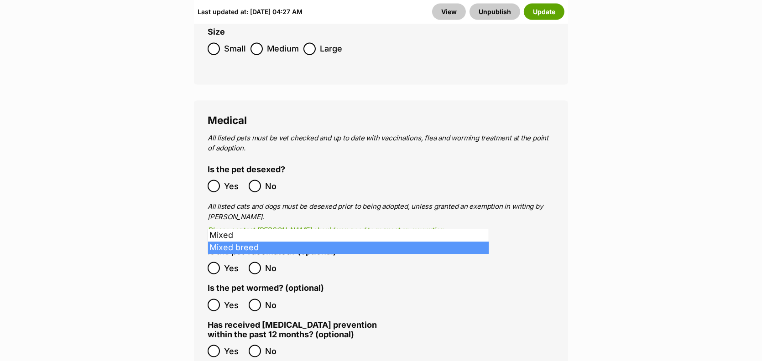
type input "mix"
select select "252261"
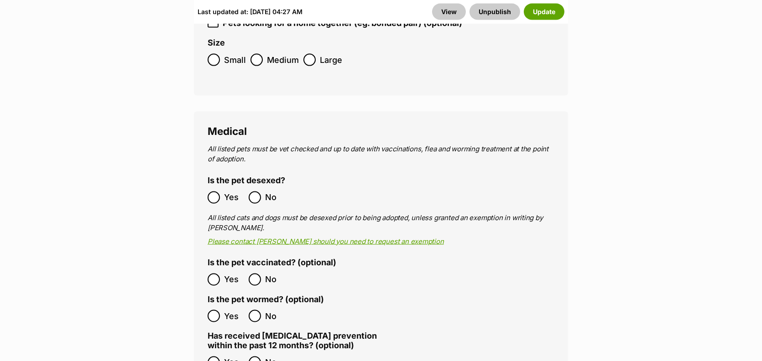
drag, startPoint x: 717, startPoint y: 210, endPoint x: 758, endPoint y: 157, distance: 67.6
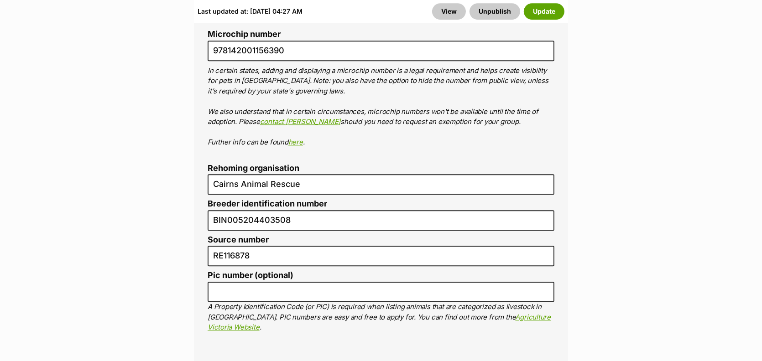
scroll to position [3415, 0]
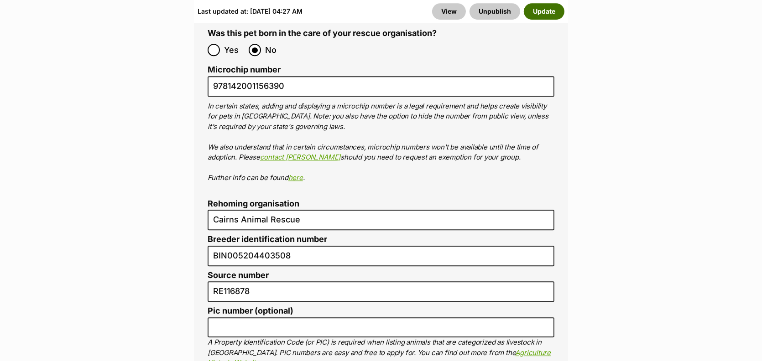
click at [524, 20] on button "Update" at bounding box center [544, 11] width 41 height 16
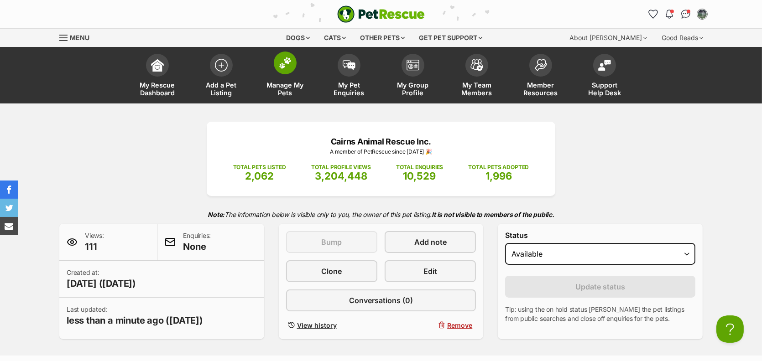
click at [285, 104] on link "Manage My Pets" at bounding box center [285, 76] width 64 height 54
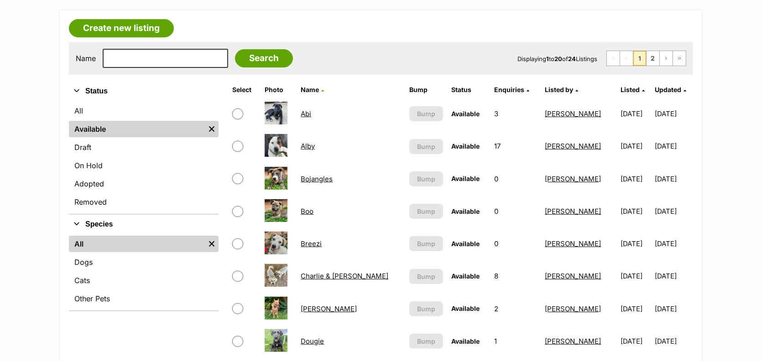
click at [646, 66] on link "2" at bounding box center [652, 58] width 13 height 15
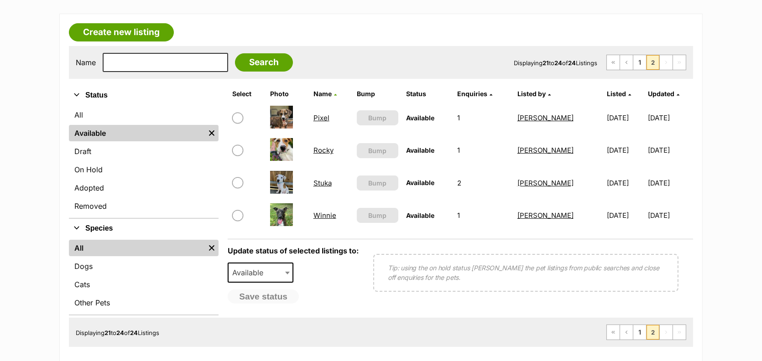
scroll to position [238, 0]
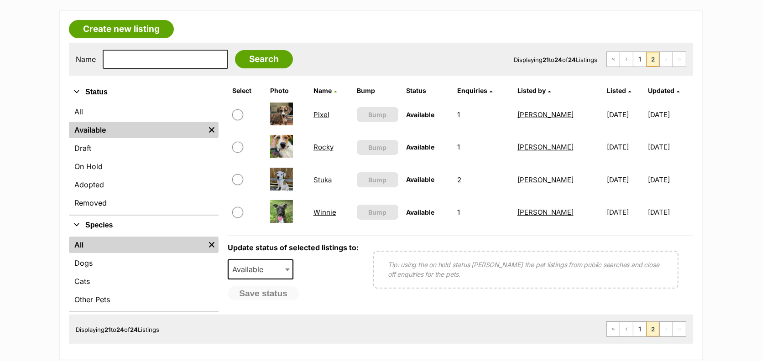
click at [312, 130] on td "Pixel" at bounding box center [331, 114] width 43 height 31
click at [313, 119] on link "Pixel" at bounding box center [321, 114] width 16 height 9
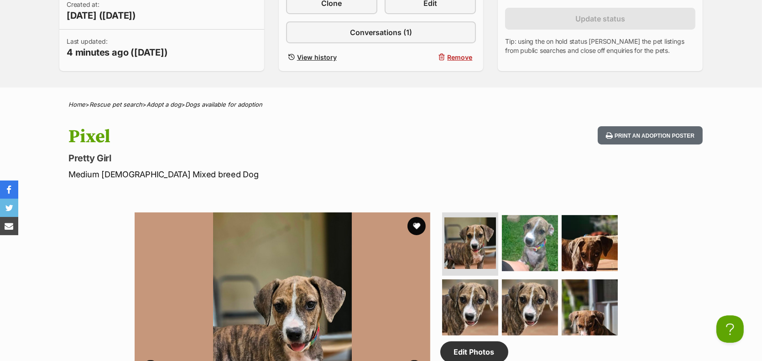
scroll to position [234, 0]
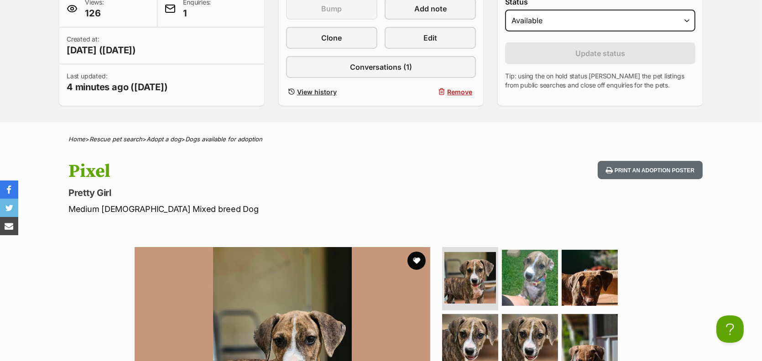
drag, startPoint x: 766, startPoint y: 27, endPoint x: 767, endPoint y: 57, distance: 30.1
click at [423, 43] on span "Edit" at bounding box center [430, 37] width 14 height 11
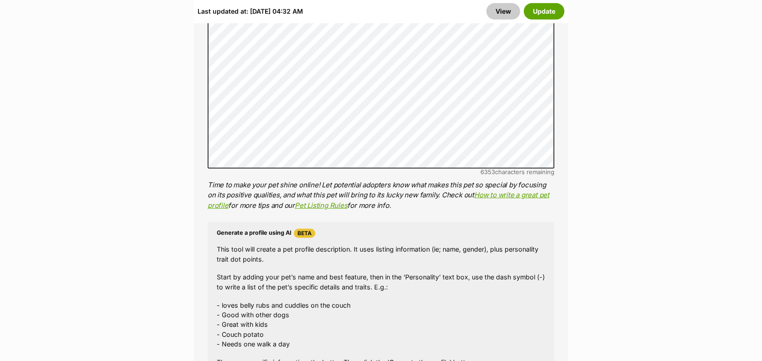
scroll to position [872, 0]
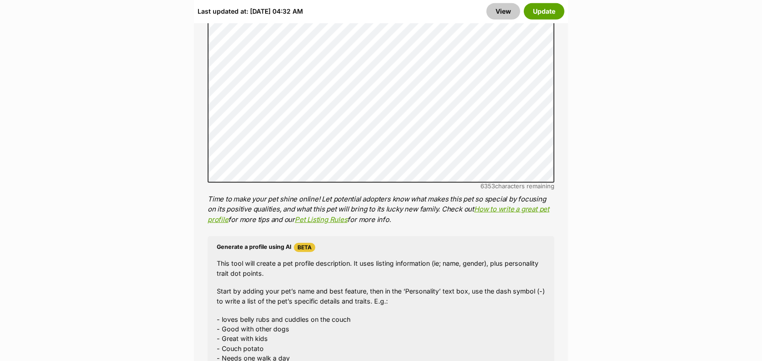
drag, startPoint x: 766, startPoint y: 23, endPoint x: 767, endPoint y: 73, distance: 49.3
click at [535, 15] on button "Update" at bounding box center [544, 11] width 41 height 16
